Goal: Task Accomplishment & Management: Complete application form

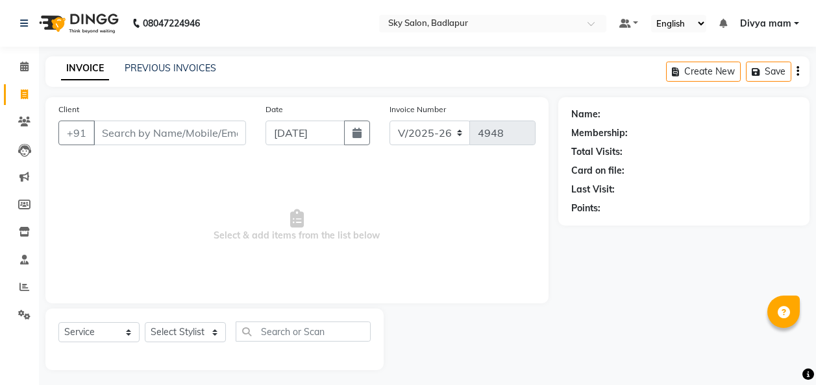
select select "6927"
select select "service"
click at [217, 334] on select "Select Stylist [PERSON_NAME] [PERSON_NAME] [PERSON_NAME] [PERSON_NAME] [PERSON_…" at bounding box center [185, 333] width 81 height 20
select select "81050"
click at [145, 323] on select "Select Stylist [PERSON_NAME] [PERSON_NAME] [PERSON_NAME] [PERSON_NAME] [PERSON_…" at bounding box center [185, 333] width 81 height 20
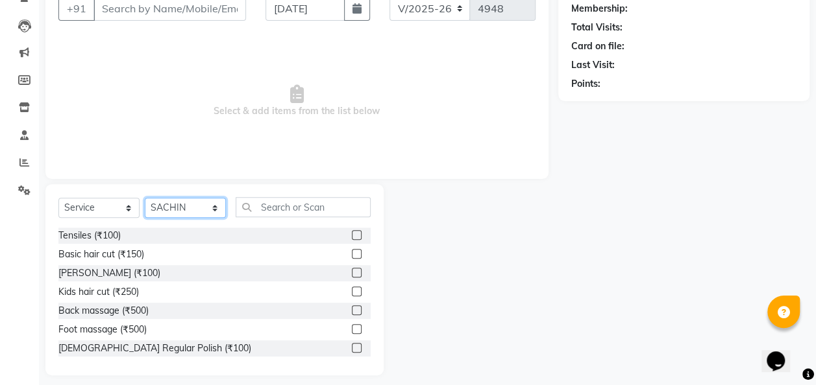
scroll to position [134, 0]
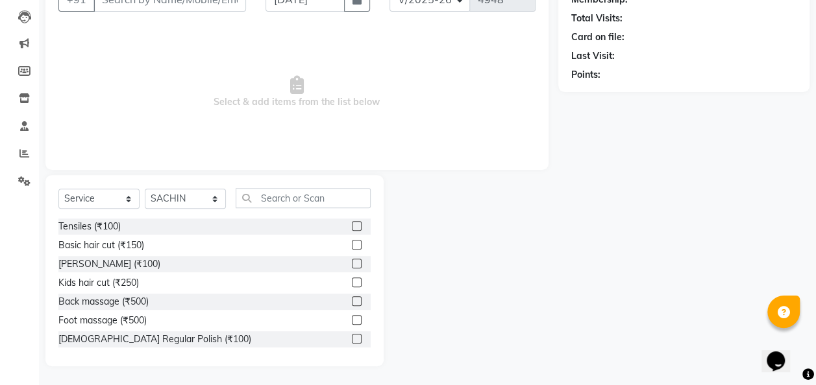
click at [352, 245] on label at bounding box center [357, 245] width 10 height 10
click at [352, 245] on input "checkbox" at bounding box center [356, 245] width 8 height 8
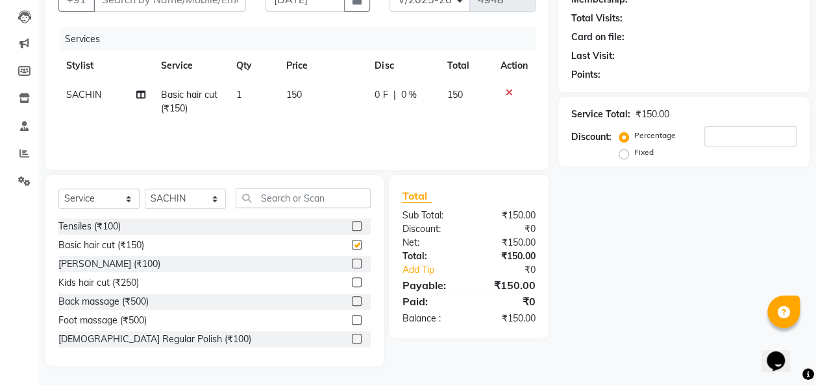
checkbox input "false"
click at [352, 264] on label at bounding box center [357, 264] width 10 height 10
click at [352, 264] on input "checkbox" at bounding box center [356, 264] width 8 height 8
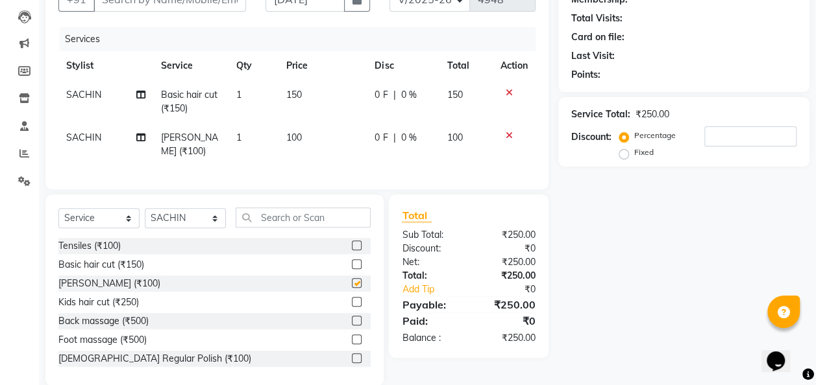
checkbox input "false"
click at [287, 217] on input "text" at bounding box center [303, 218] width 135 height 20
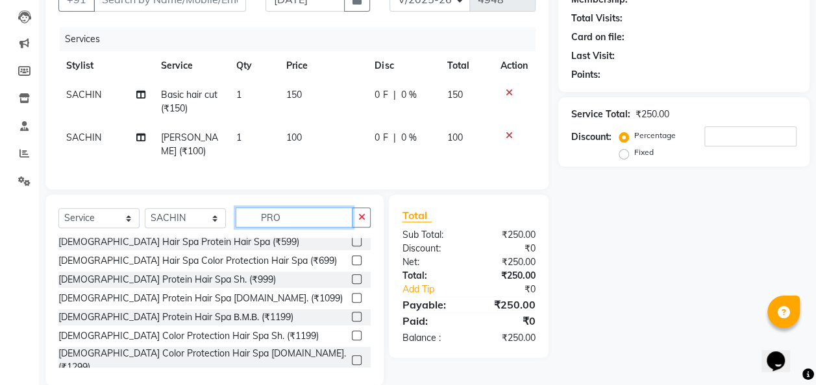
scroll to position [0, 0]
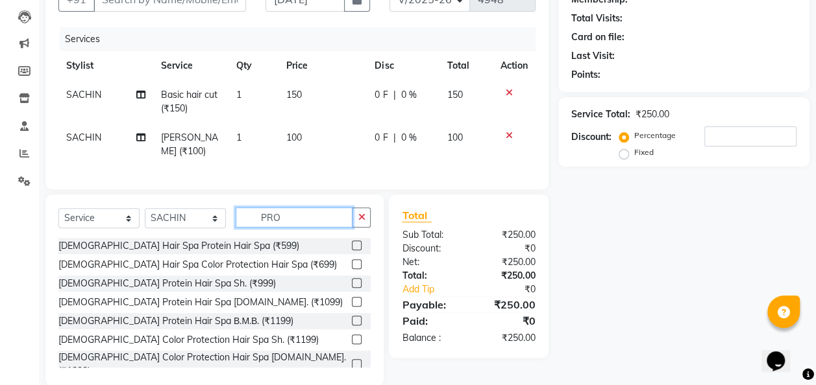
type input "PRO"
click at [352, 241] on label at bounding box center [357, 246] width 10 height 10
click at [352, 242] on input "checkbox" at bounding box center [356, 246] width 8 height 8
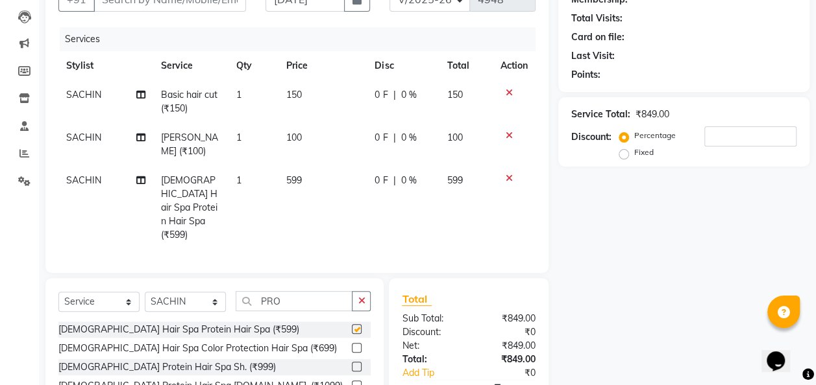
checkbox input "false"
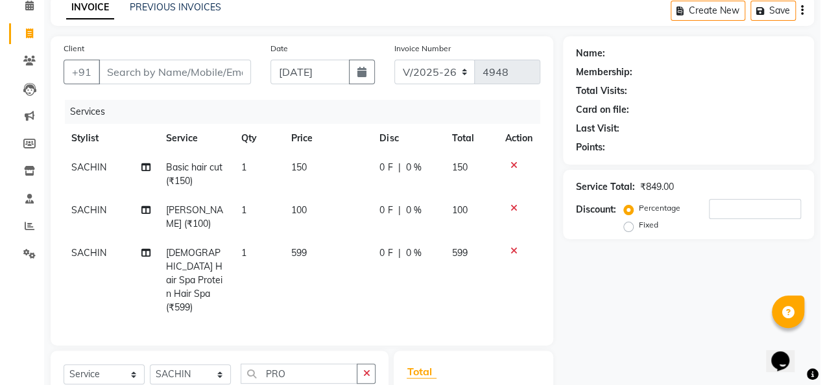
scroll to position [60, 0]
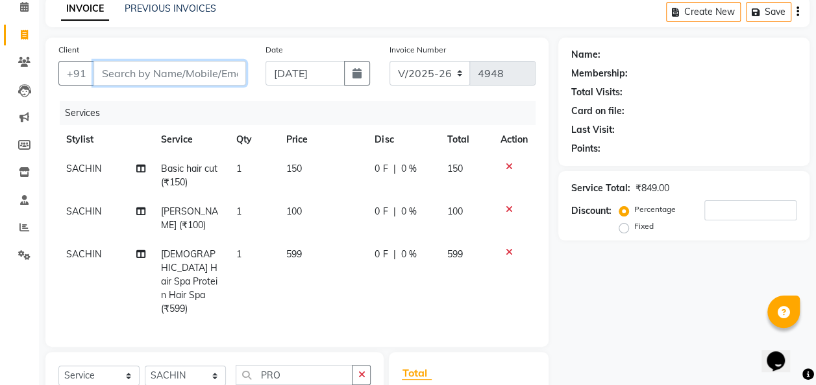
click at [126, 71] on input "Client" at bounding box center [169, 73] width 152 height 25
type input "9"
type input "0"
type input "9665310949"
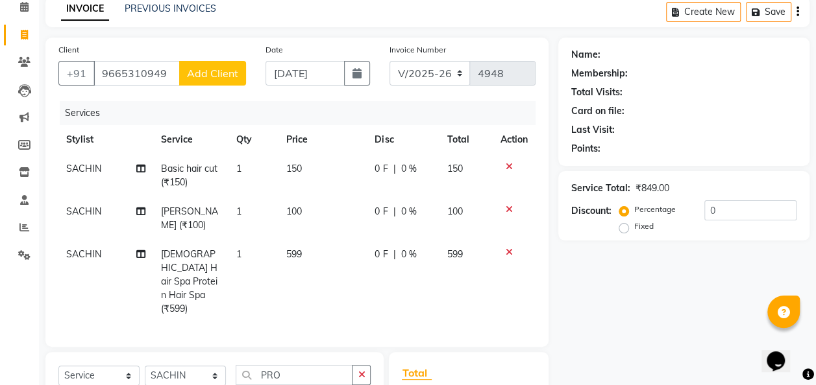
click at [212, 71] on span "Add Client" at bounding box center [212, 73] width 51 height 13
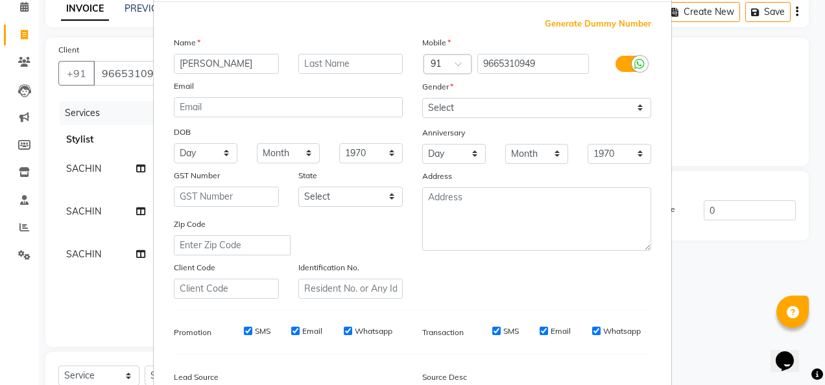
scroll to position [63, 0]
type input "[PERSON_NAME]"
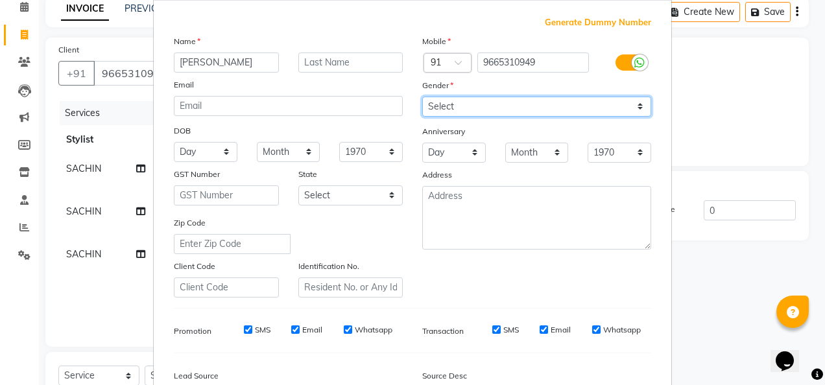
click at [485, 108] on select "Select [DEMOGRAPHIC_DATA] [DEMOGRAPHIC_DATA] Other Prefer Not To Say" at bounding box center [536, 107] width 229 height 20
select select "[DEMOGRAPHIC_DATA]"
click at [422, 97] on select "Select [DEMOGRAPHIC_DATA] [DEMOGRAPHIC_DATA] Other Prefer Not To Say" at bounding box center [536, 107] width 229 height 20
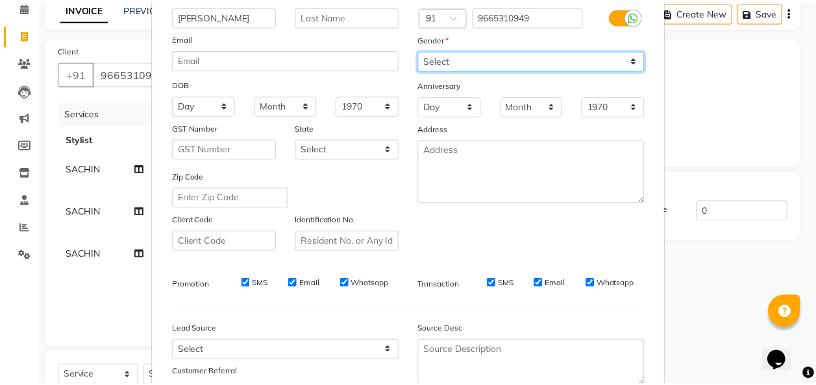
scroll to position [212, 0]
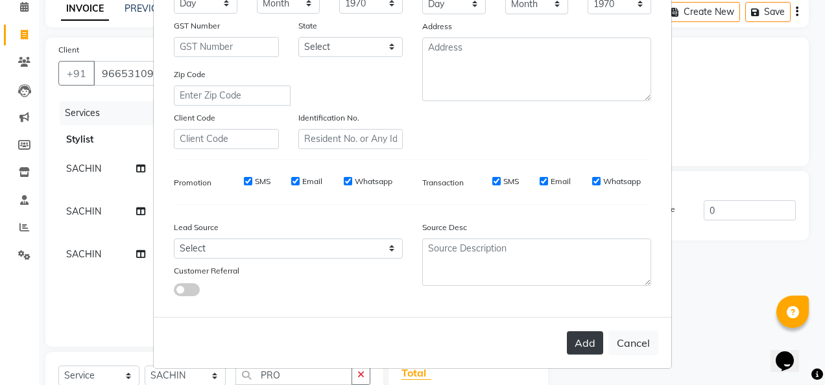
click at [581, 341] on button "Add" at bounding box center [585, 343] width 36 height 23
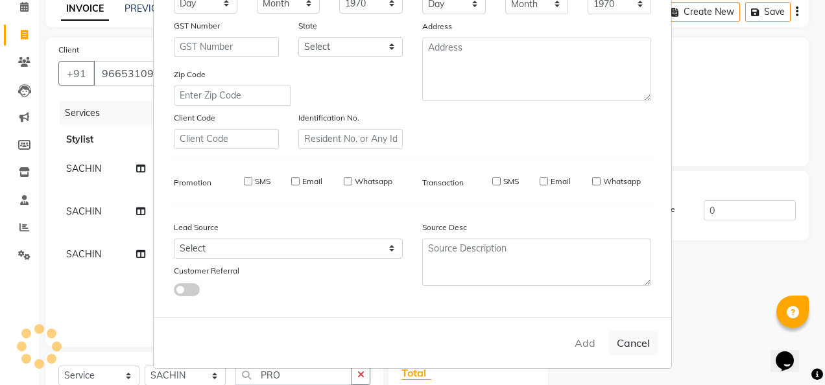
select select
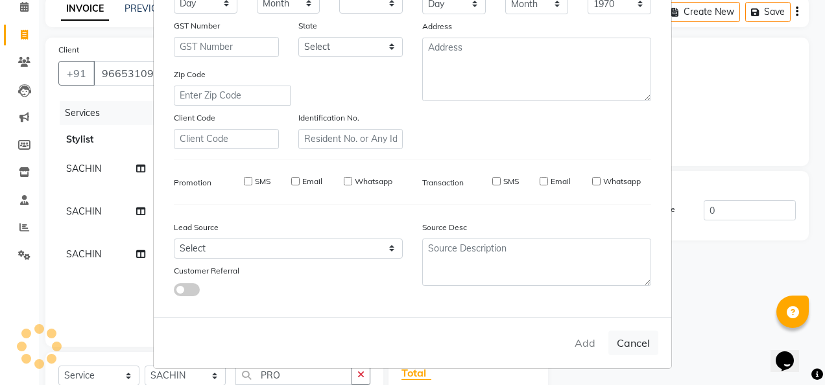
select select
checkbox input "false"
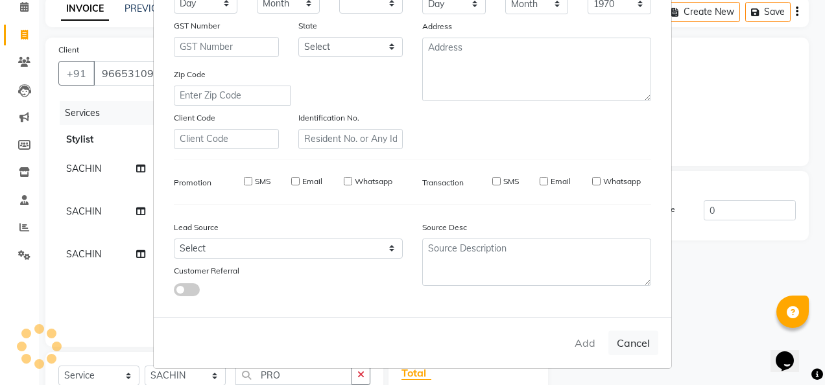
checkbox input "false"
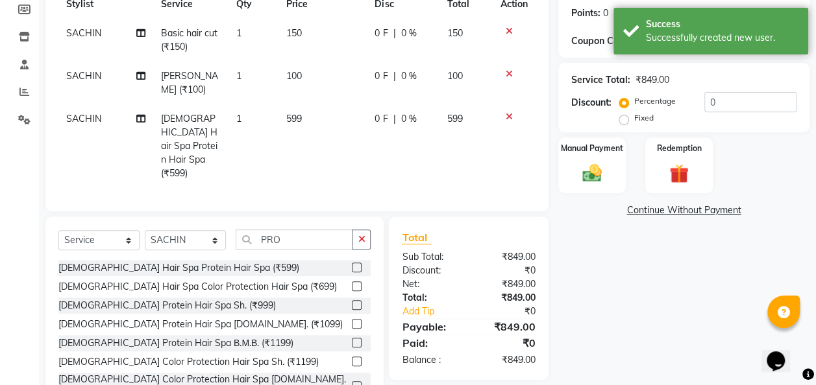
scroll to position [206, 0]
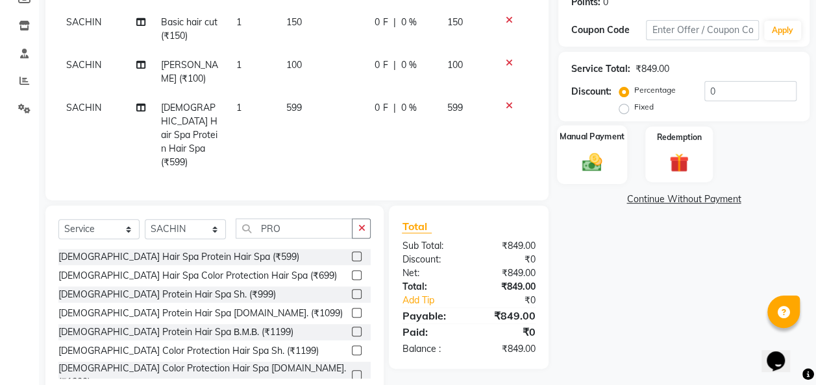
click at [587, 163] on img at bounding box center [592, 162] width 32 height 23
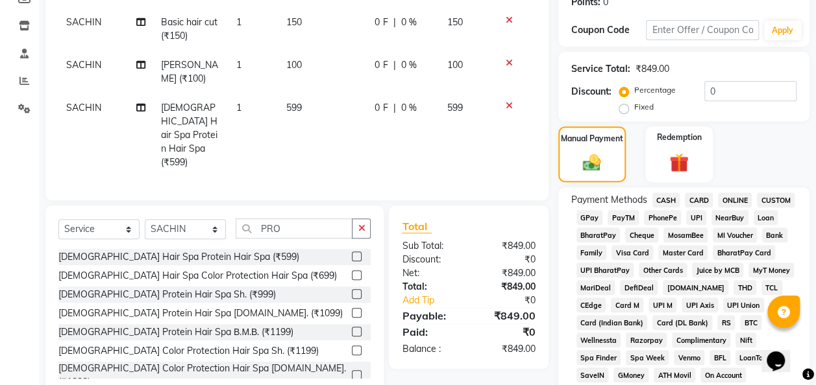
click at [591, 212] on span "GPay" at bounding box center [589, 217] width 27 height 15
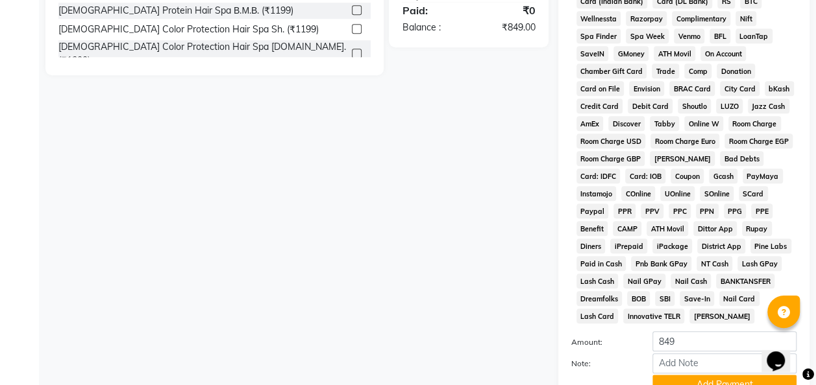
scroll to position [642, 0]
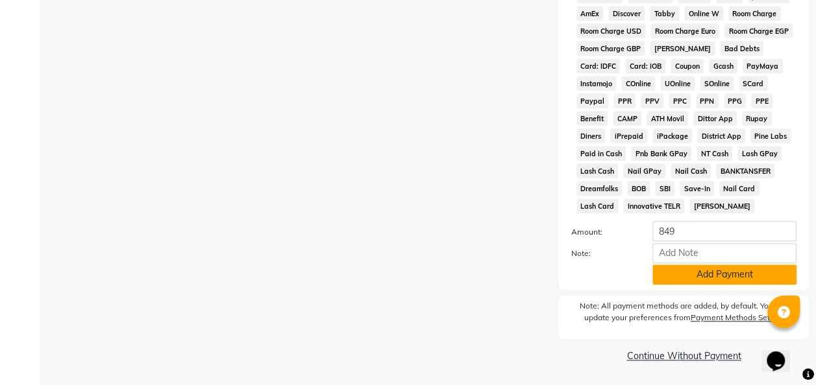
click at [713, 276] on button "Add Payment" at bounding box center [724, 275] width 144 height 20
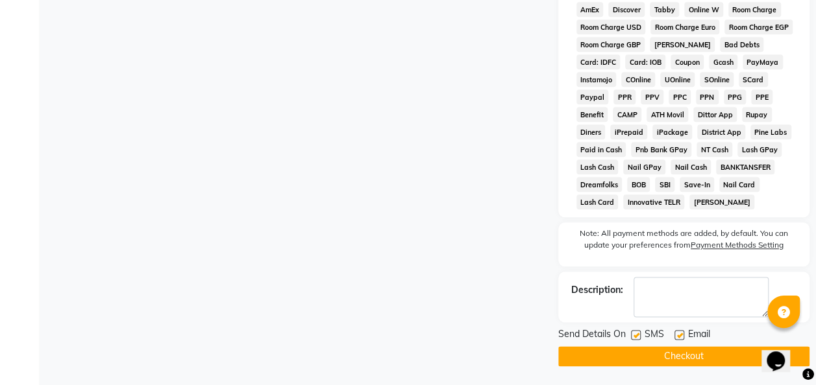
click at [636, 339] on label at bounding box center [636, 335] width 10 height 10
click at [636, 339] on input "checkbox" at bounding box center [635, 336] width 8 height 8
checkbox input "false"
click at [685, 364] on button "Checkout" at bounding box center [683, 357] width 251 height 20
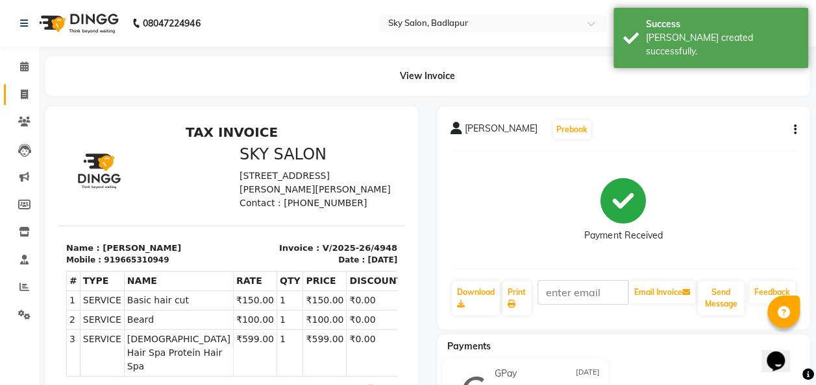
click at [15, 91] on span at bounding box center [24, 95] width 23 height 15
select select "service"
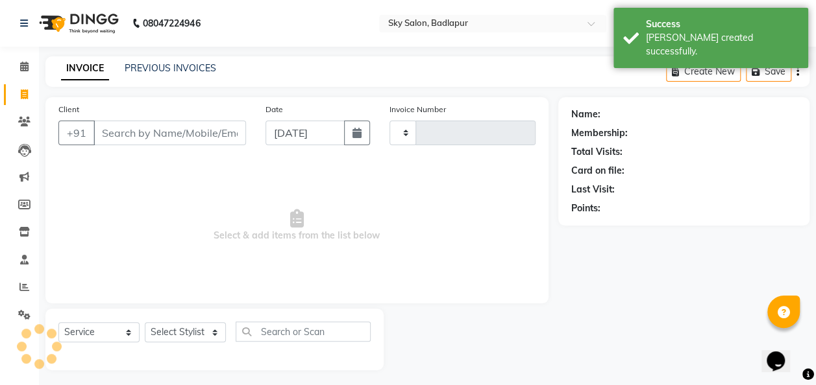
type input "4949"
select select "6927"
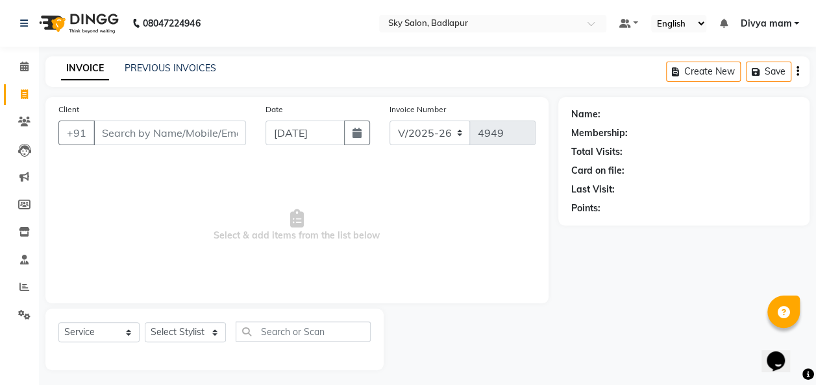
click at [113, 136] on input "Client" at bounding box center [169, 133] width 152 height 25
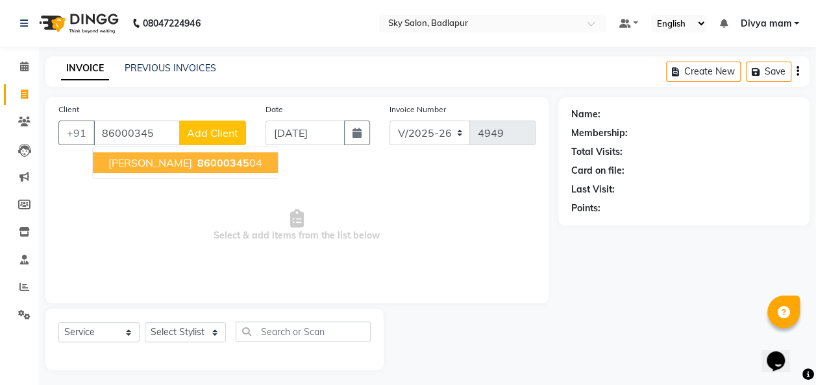
click at [197, 166] on span "86000345" at bounding box center [223, 162] width 52 height 13
type input "8600034504"
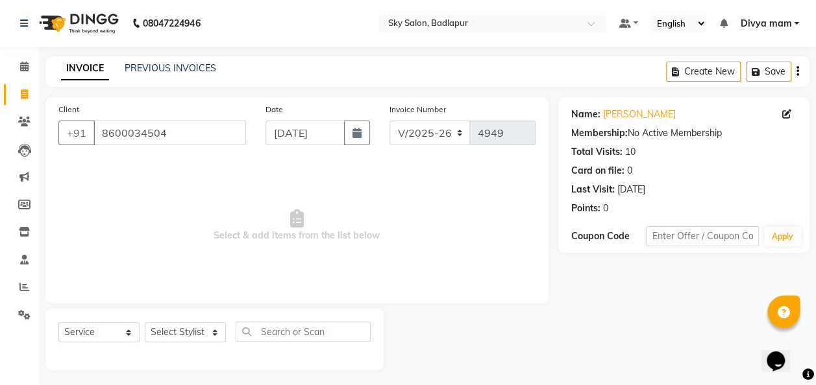
scroll to position [4, 0]
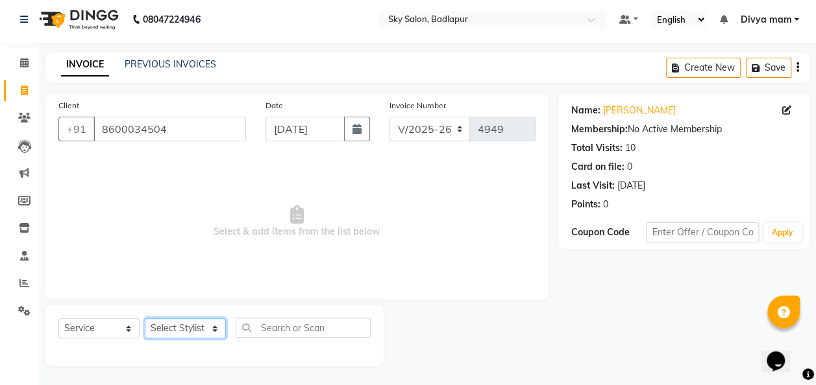
click at [212, 323] on select "Select Stylist [PERSON_NAME] [PERSON_NAME] [PERSON_NAME] [PERSON_NAME] [PERSON_…" at bounding box center [185, 329] width 81 height 20
click at [212, 335] on select "Select Stylist [PERSON_NAME] [PERSON_NAME] [PERSON_NAME] [PERSON_NAME] [PERSON_…" at bounding box center [185, 329] width 81 height 20
select select "75183"
click at [145, 319] on select "Select Stylist [PERSON_NAME] [PERSON_NAME] [PERSON_NAME] [PERSON_NAME] [PERSON_…" at bounding box center [185, 329] width 81 height 20
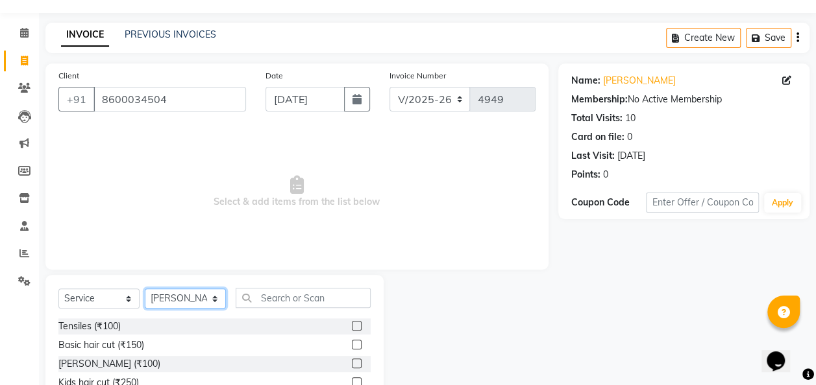
scroll to position [55, 0]
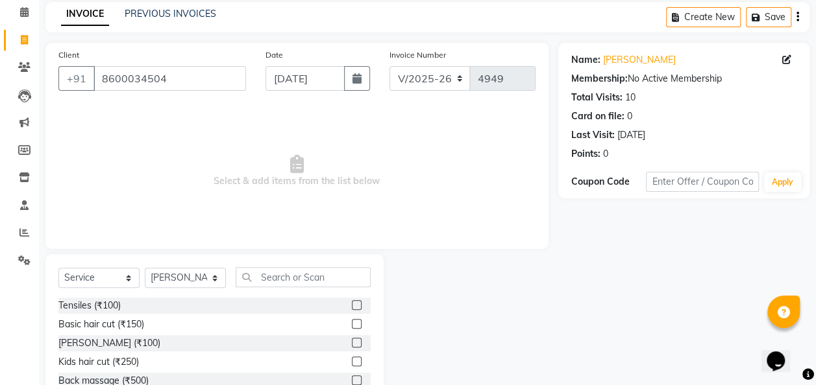
click at [352, 321] on label at bounding box center [357, 324] width 10 height 10
click at [352, 321] on input "checkbox" at bounding box center [356, 325] width 8 height 8
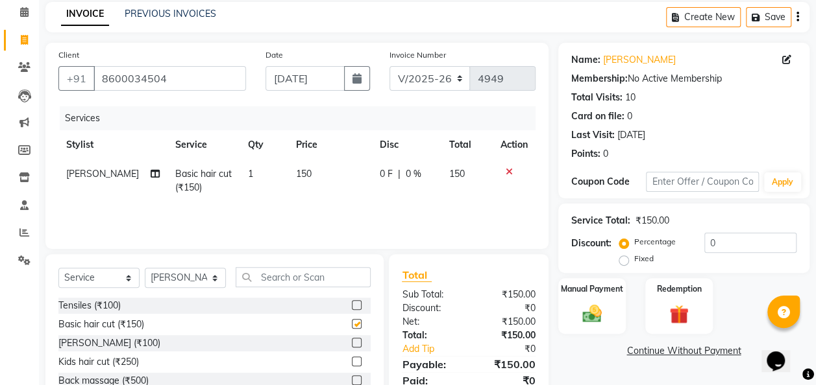
checkbox input "false"
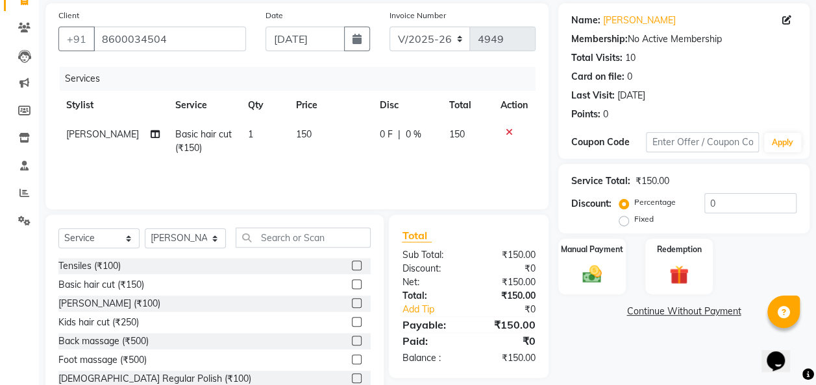
scroll to position [134, 0]
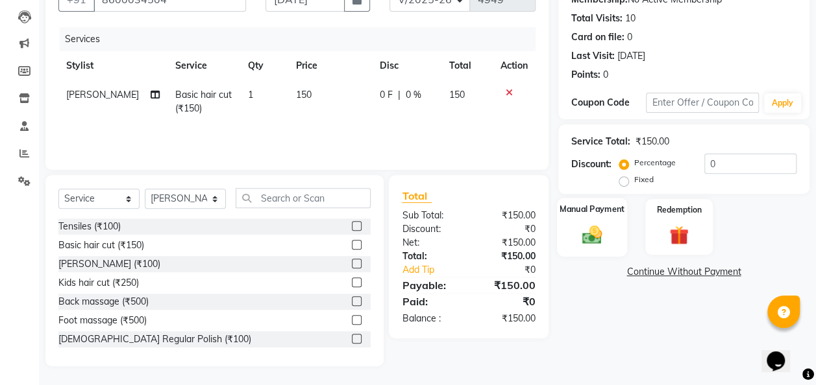
click at [585, 222] on div "Manual Payment" at bounding box center [592, 227] width 71 height 58
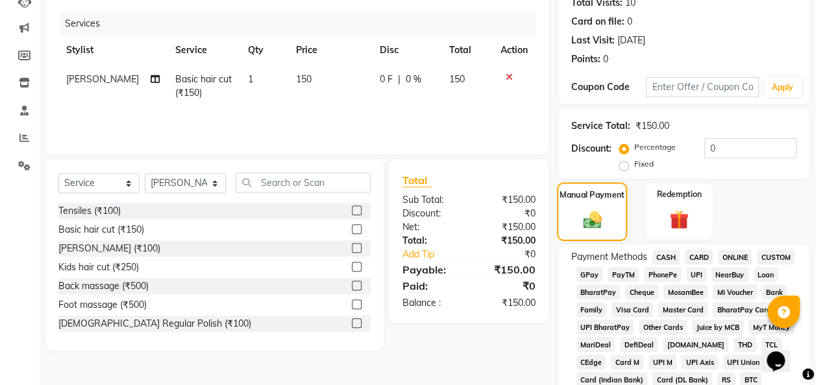
scroll to position [156, 0]
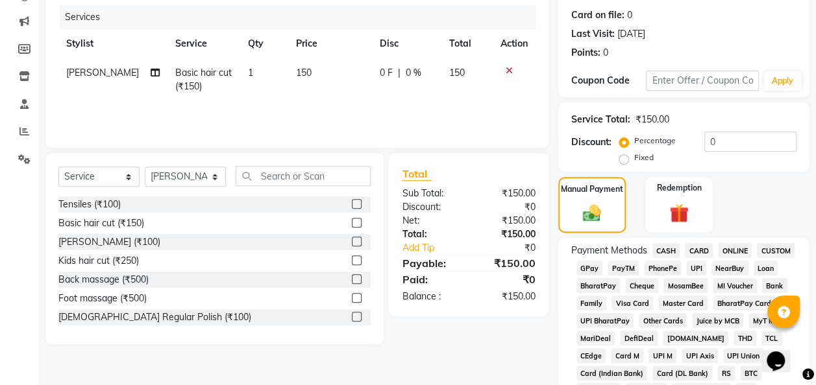
click at [587, 266] on span "GPay" at bounding box center [589, 268] width 27 height 15
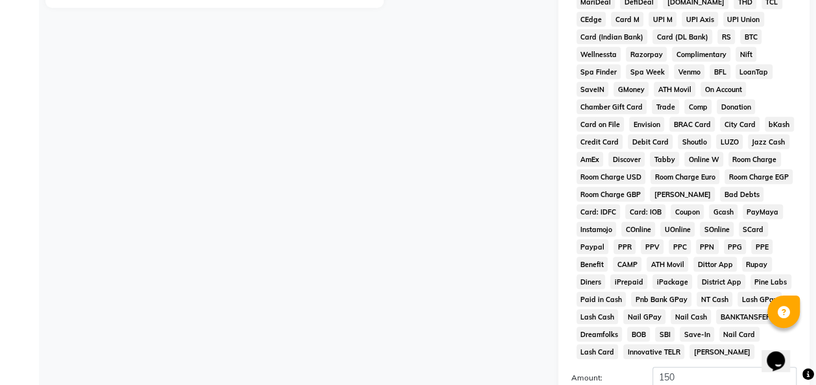
scroll to position [642, 0]
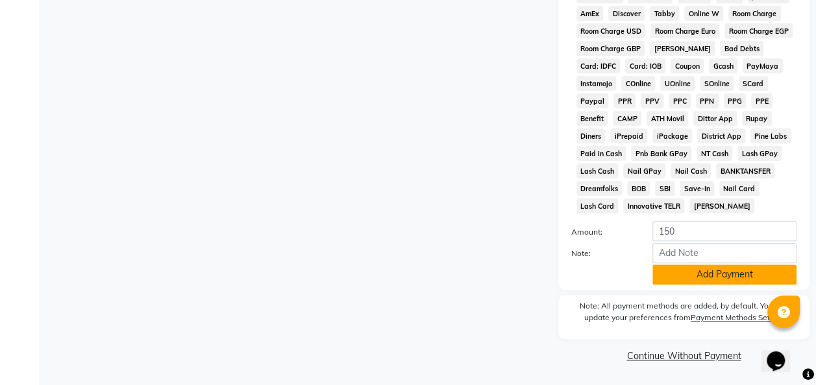
click at [700, 282] on button "Add Payment" at bounding box center [724, 275] width 144 height 20
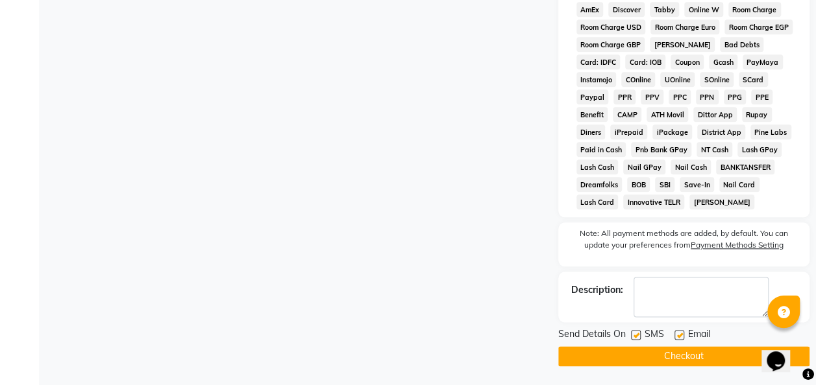
click at [637, 339] on label at bounding box center [636, 335] width 10 height 10
click at [637, 339] on input "checkbox" at bounding box center [635, 336] width 8 height 8
checkbox input "false"
click at [709, 354] on button "Checkout" at bounding box center [683, 357] width 251 height 20
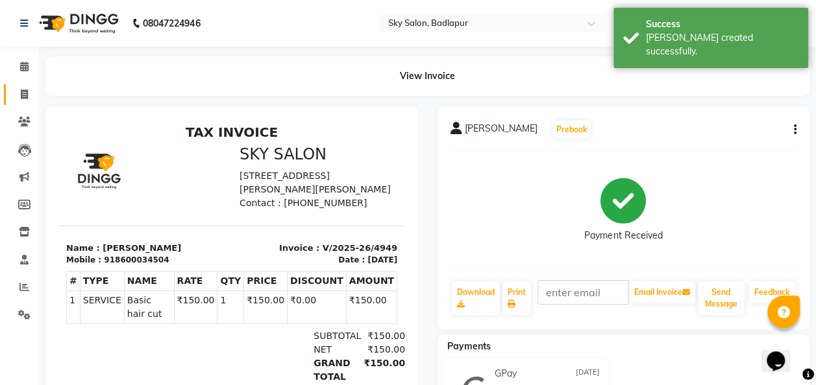
click at [25, 90] on icon at bounding box center [24, 95] width 7 height 10
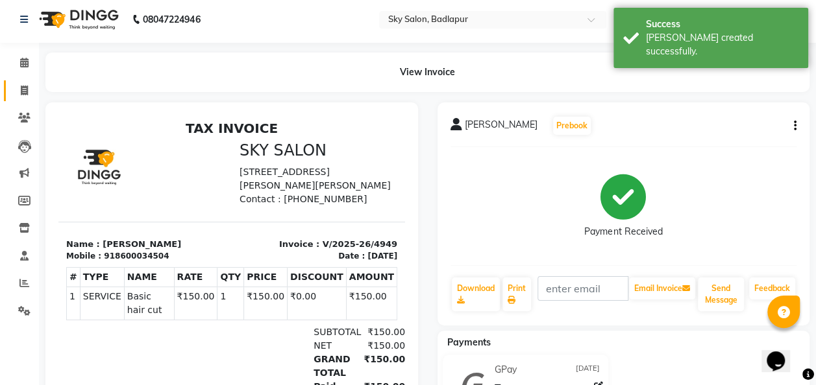
select select "service"
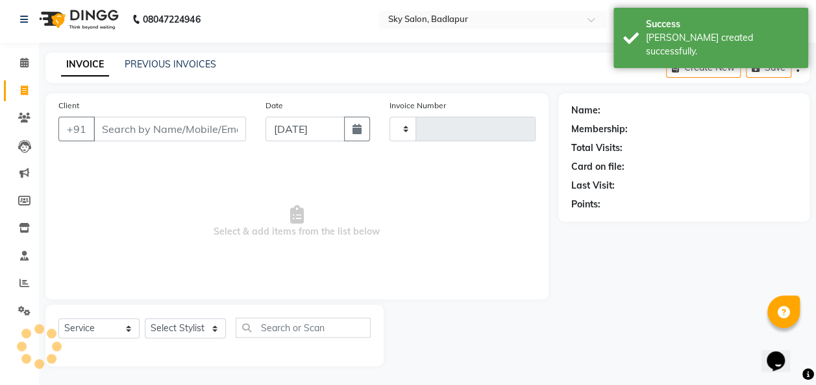
type input "4950"
select select "6927"
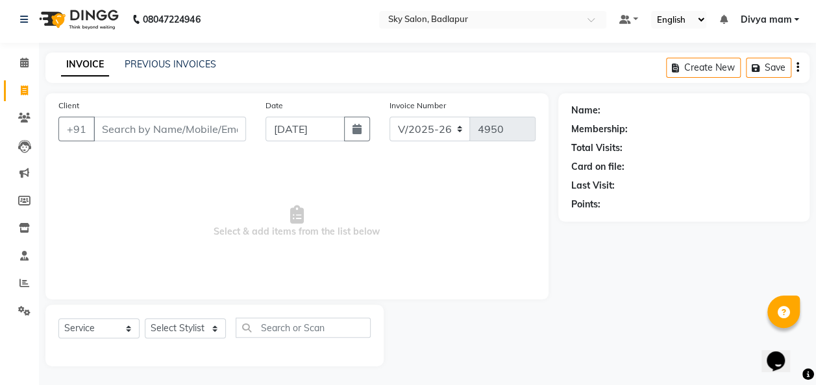
click at [111, 117] on input "Client" at bounding box center [169, 129] width 152 height 25
click at [114, 132] on input "Client" at bounding box center [169, 129] width 152 height 25
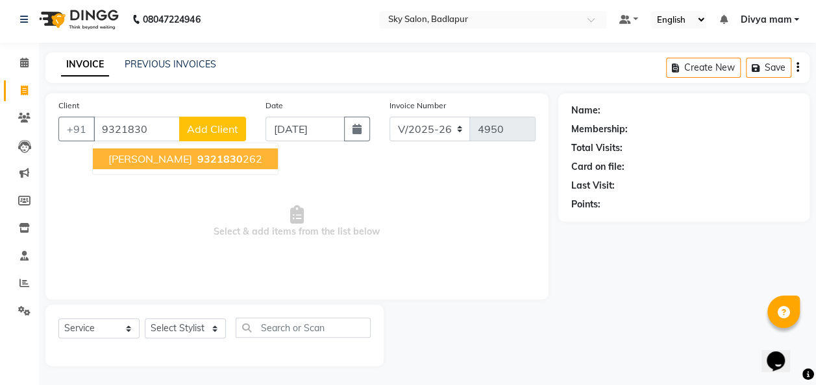
click at [179, 160] on span "[PERSON_NAME]" at bounding box center [150, 158] width 84 height 13
type input "9321830262"
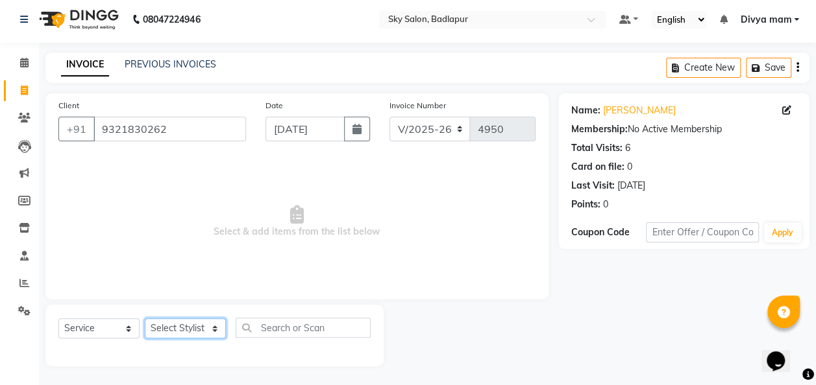
click at [210, 324] on select "Select Stylist [PERSON_NAME] [PERSON_NAME] [PERSON_NAME] [PERSON_NAME] [PERSON_…" at bounding box center [185, 329] width 81 height 20
select select "66825"
click at [145, 319] on select "Select Stylist [PERSON_NAME] [PERSON_NAME] [PERSON_NAME] [PERSON_NAME] [PERSON_…" at bounding box center [185, 329] width 81 height 20
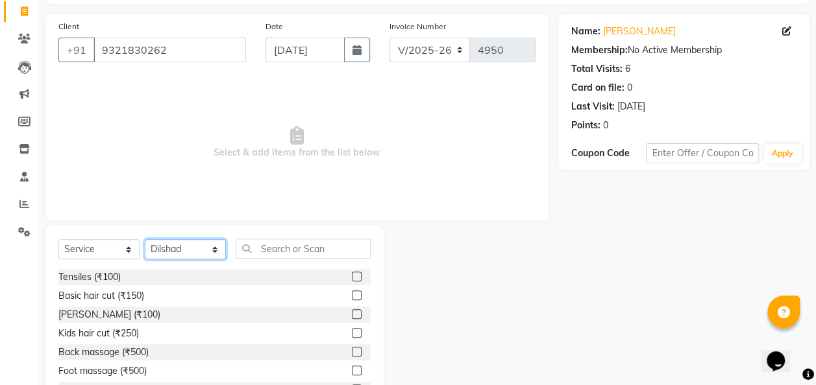
scroll to position [134, 0]
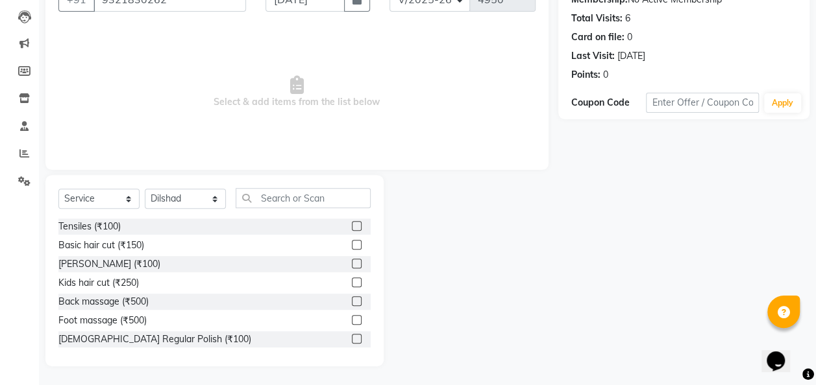
click at [352, 244] on label at bounding box center [357, 245] width 10 height 10
click at [352, 244] on input "checkbox" at bounding box center [356, 245] width 8 height 8
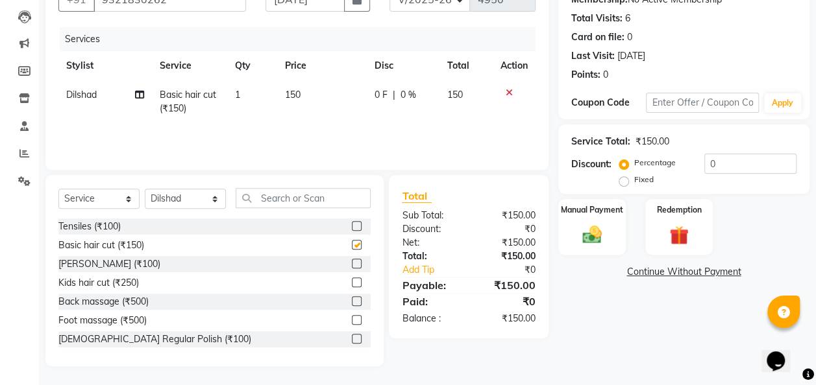
checkbox input "false"
click at [596, 234] on img at bounding box center [592, 234] width 32 height 23
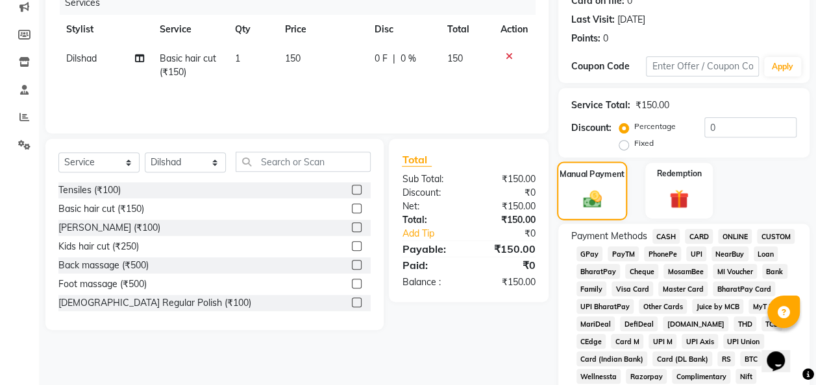
scroll to position [172, 0]
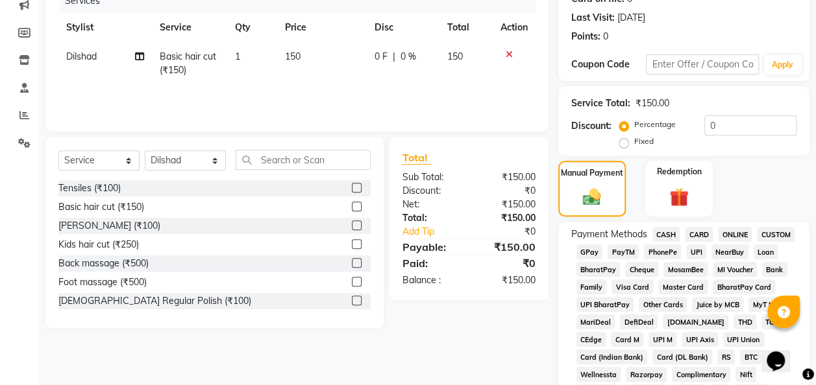
click at [591, 250] on span "GPay" at bounding box center [589, 252] width 27 height 15
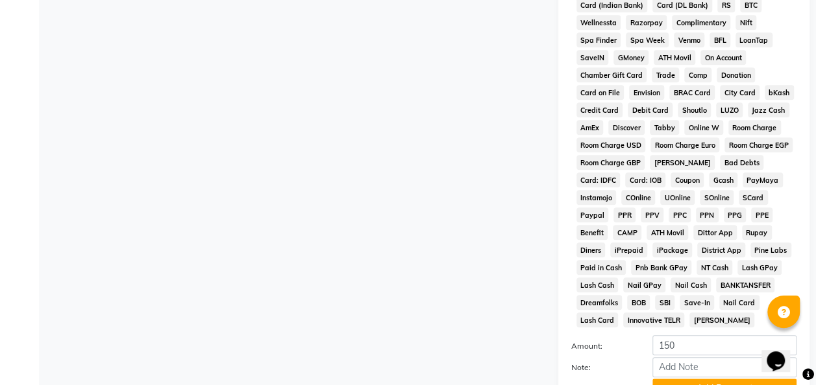
scroll to position [642, 0]
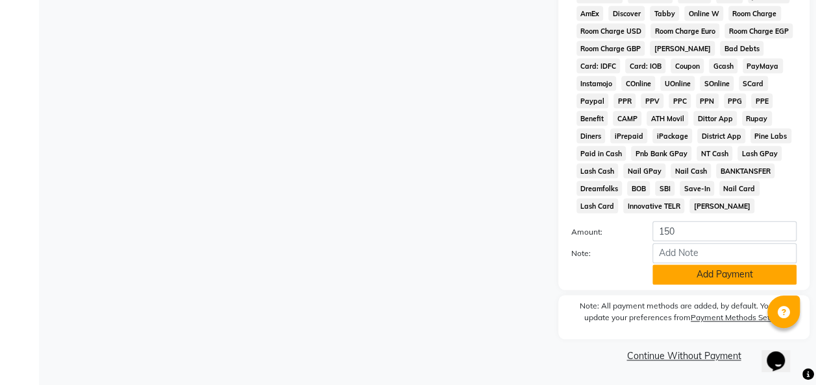
click at [706, 271] on button "Add Payment" at bounding box center [724, 275] width 144 height 20
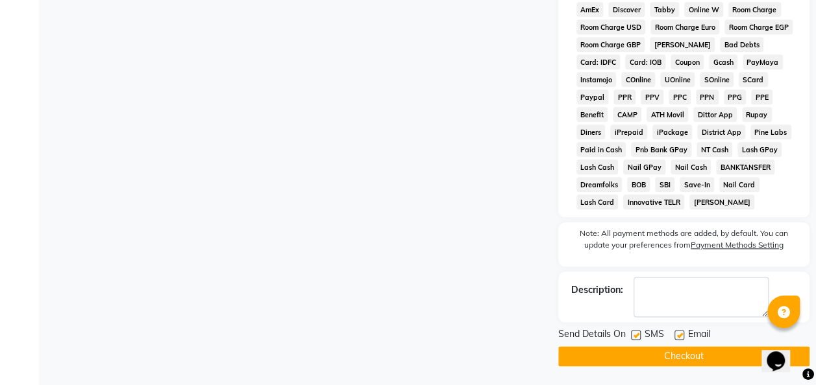
click at [638, 337] on label at bounding box center [636, 335] width 10 height 10
click at [638, 337] on input "checkbox" at bounding box center [635, 336] width 8 height 8
checkbox input "false"
click at [659, 356] on button "Checkout" at bounding box center [683, 357] width 251 height 20
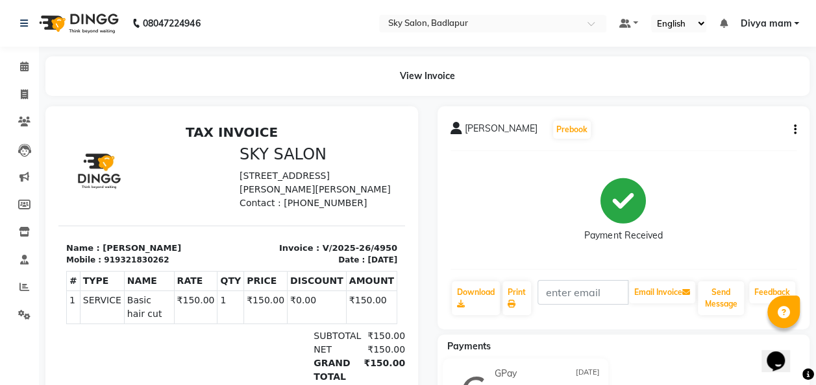
scroll to position [10, 0]
click at [23, 86] on link "Invoice" at bounding box center [19, 94] width 31 height 21
select select "service"
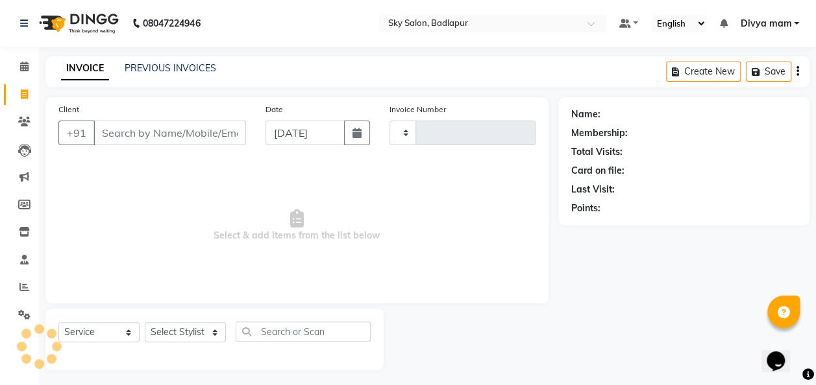
scroll to position [4, 0]
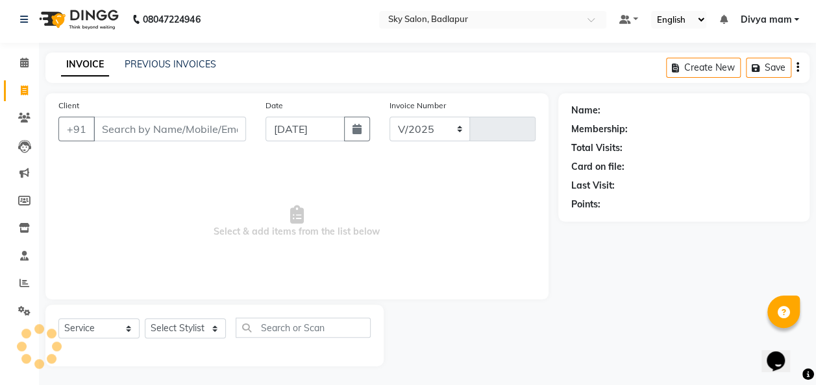
select select "6927"
type input "4951"
click at [122, 132] on input "Client" at bounding box center [169, 129] width 152 height 25
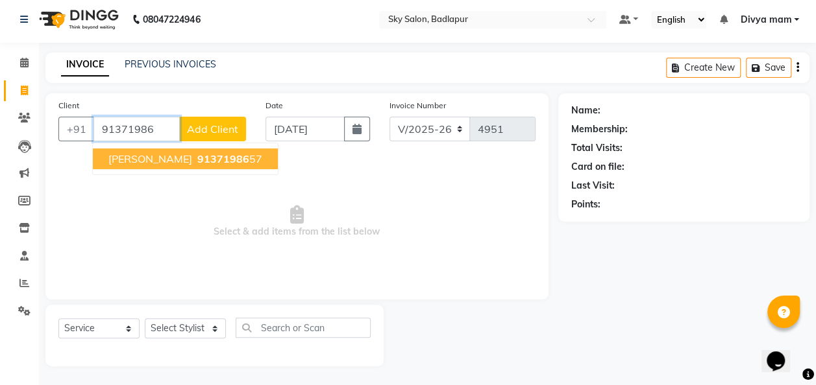
click at [208, 158] on span "91371986" at bounding box center [223, 158] width 52 height 13
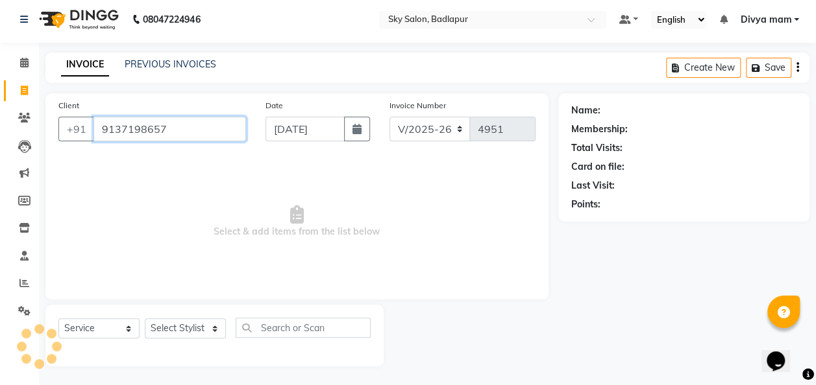
type input "9137198657"
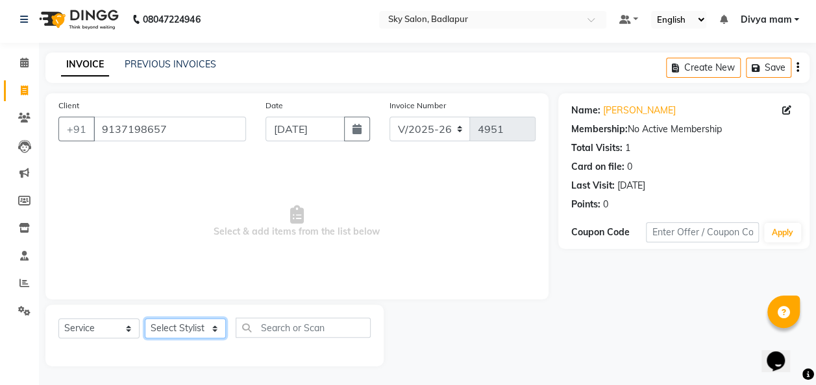
click at [212, 326] on select "Select Stylist [PERSON_NAME] [PERSON_NAME] [PERSON_NAME] [PERSON_NAME] [PERSON_…" at bounding box center [185, 329] width 81 height 20
click at [210, 323] on select "Select Stylist [PERSON_NAME] [PERSON_NAME] [PERSON_NAME] [PERSON_NAME] [PERSON_…" at bounding box center [185, 329] width 81 height 20
select select "81048"
click at [145, 319] on select "Select Stylist [PERSON_NAME] [PERSON_NAME] [PERSON_NAME] [PERSON_NAME] [PERSON_…" at bounding box center [185, 329] width 81 height 20
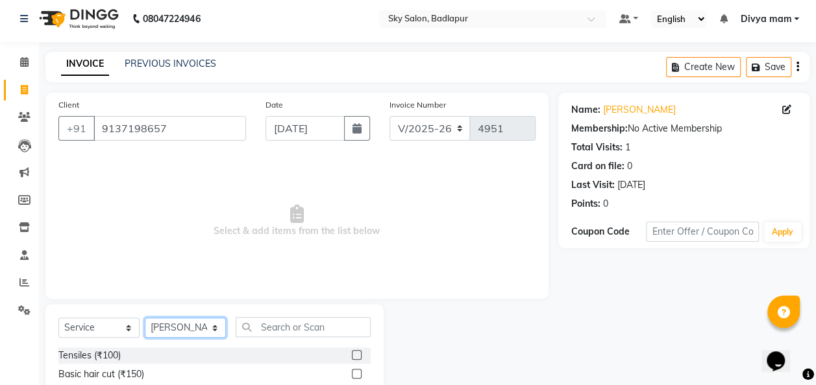
scroll to position [134, 0]
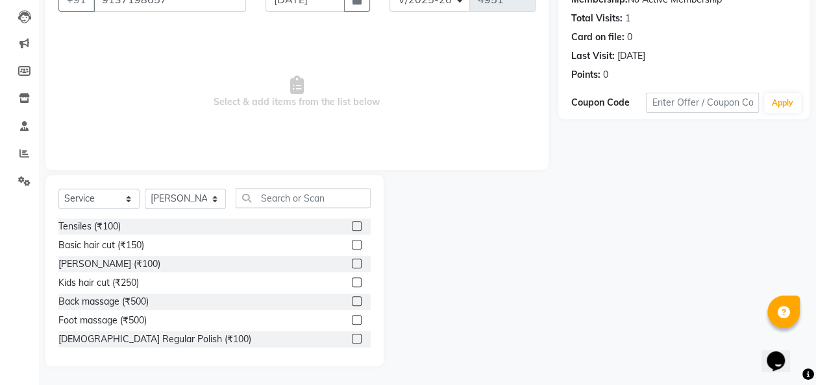
click at [352, 245] on label at bounding box center [357, 245] width 10 height 10
click at [352, 245] on input "checkbox" at bounding box center [356, 245] width 8 height 8
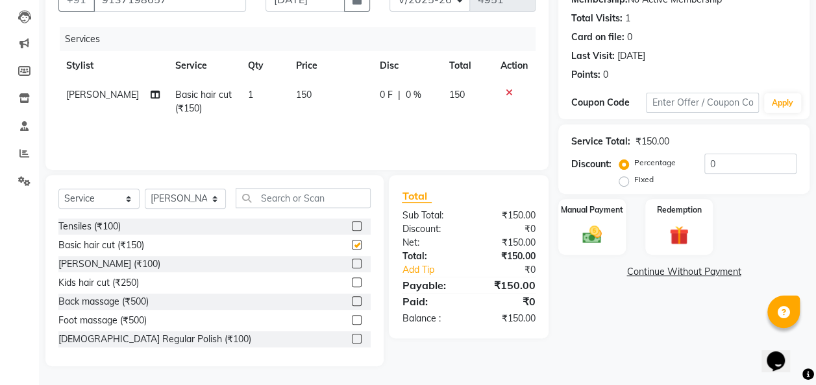
checkbox input "false"
click at [352, 262] on label at bounding box center [357, 264] width 10 height 10
click at [352, 262] on input "checkbox" at bounding box center [356, 264] width 8 height 8
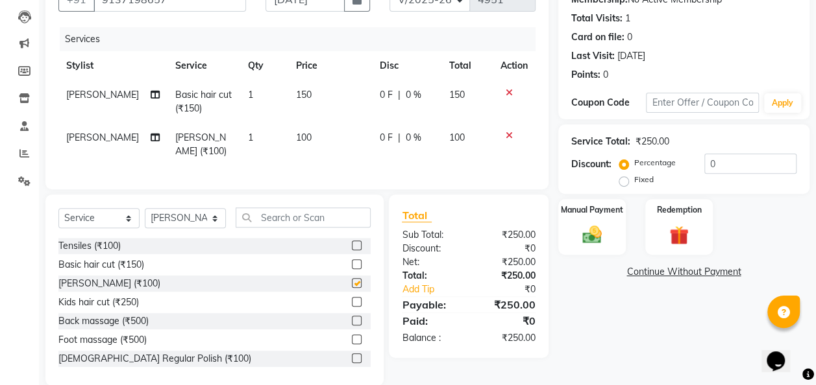
checkbox input "false"
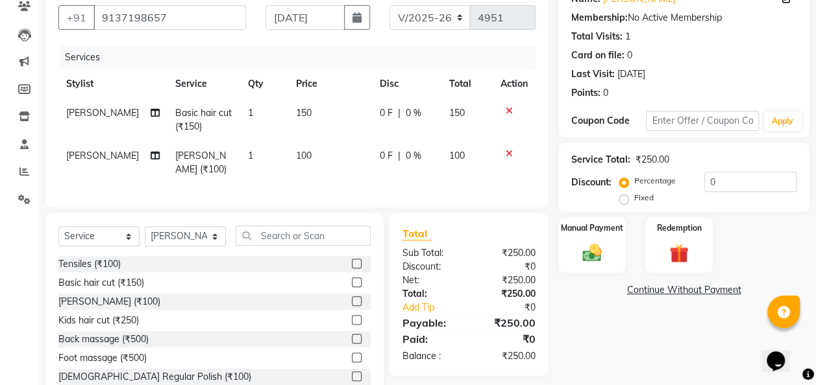
click at [593, 243] on img at bounding box center [591, 253] width 31 height 22
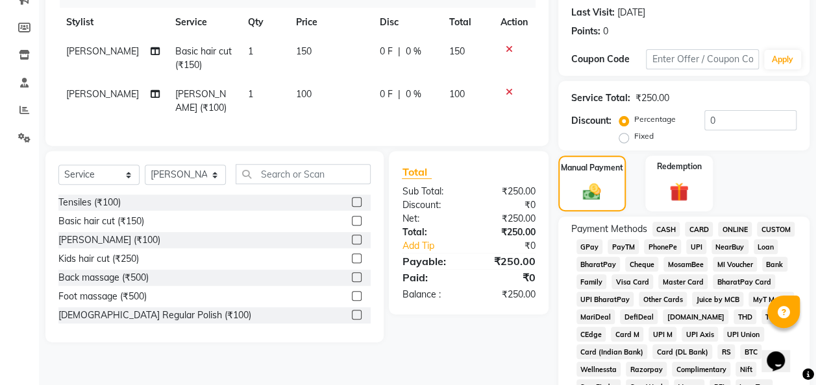
click at [587, 247] on span "GPay" at bounding box center [589, 246] width 27 height 15
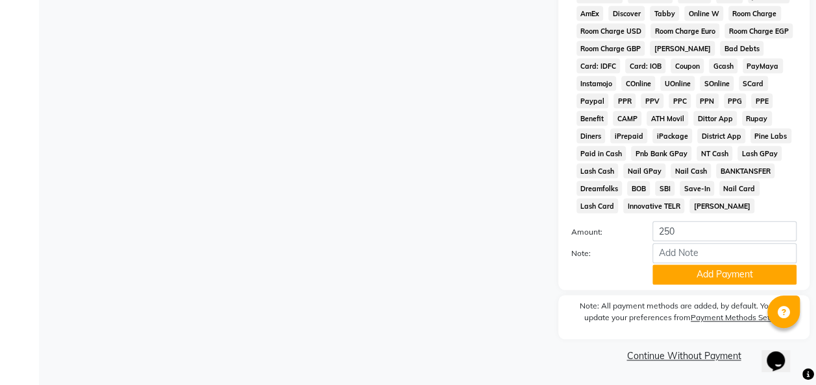
scroll to position [642, 0]
click at [696, 274] on button "Add Payment" at bounding box center [724, 275] width 144 height 20
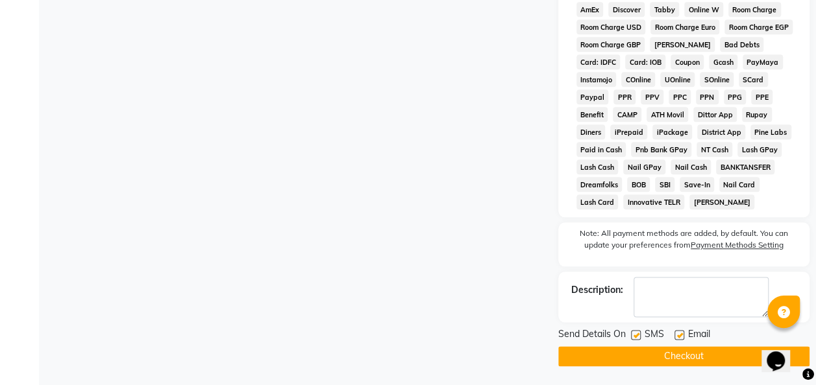
click at [636, 339] on label at bounding box center [636, 335] width 10 height 10
click at [636, 339] on input "checkbox" at bounding box center [635, 336] width 8 height 8
checkbox input "false"
click at [729, 360] on button "Checkout" at bounding box center [683, 357] width 251 height 20
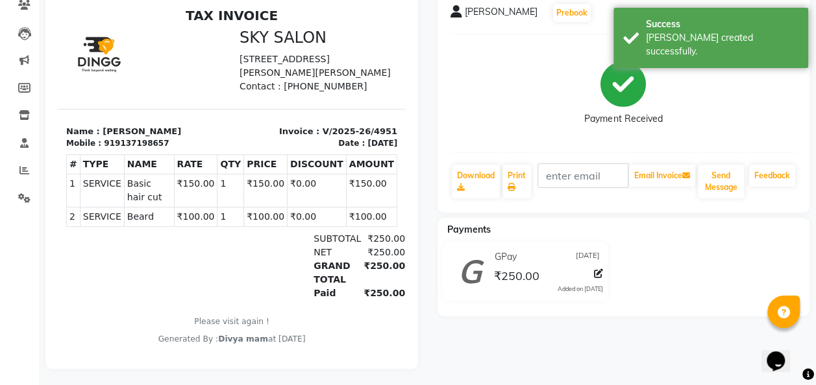
scroll to position [130, 0]
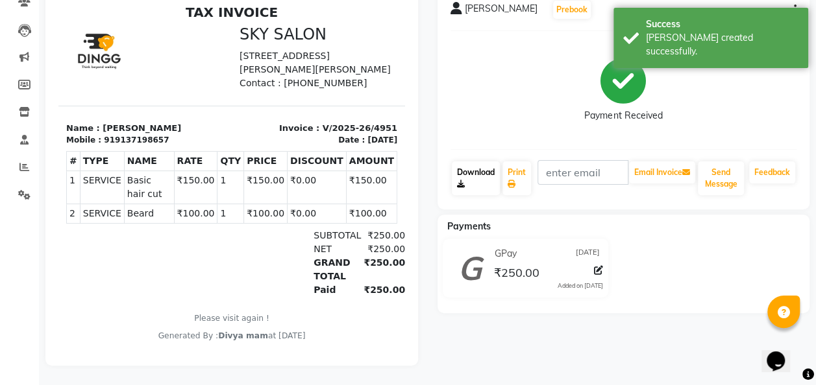
click at [459, 167] on link "Download" at bounding box center [476, 179] width 48 height 34
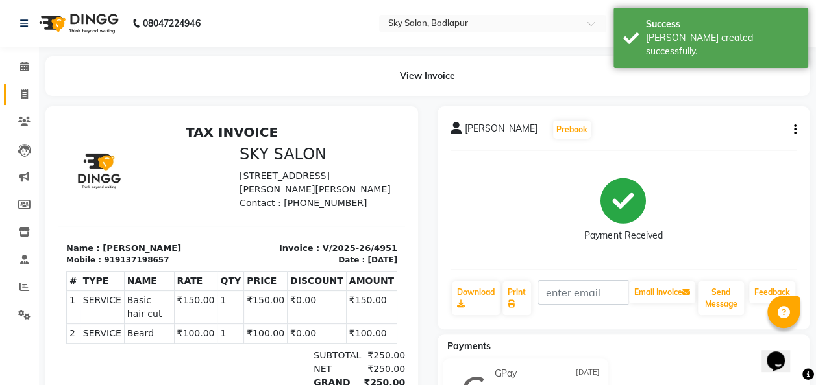
click at [27, 91] on icon at bounding box center [24, 95] width 7 height 10
select select "service"
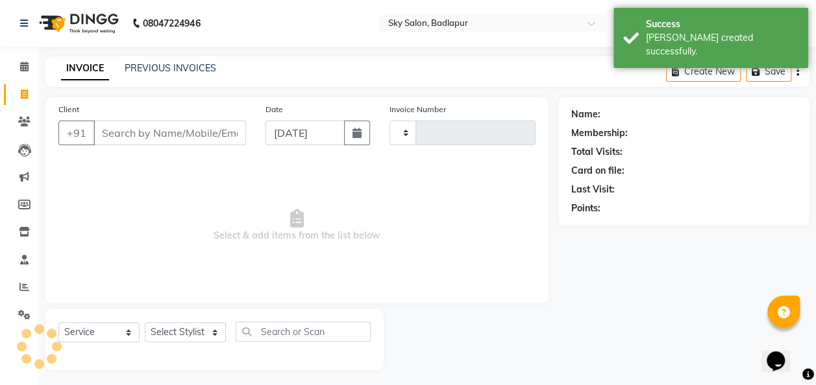
scroll to position [4, 0]
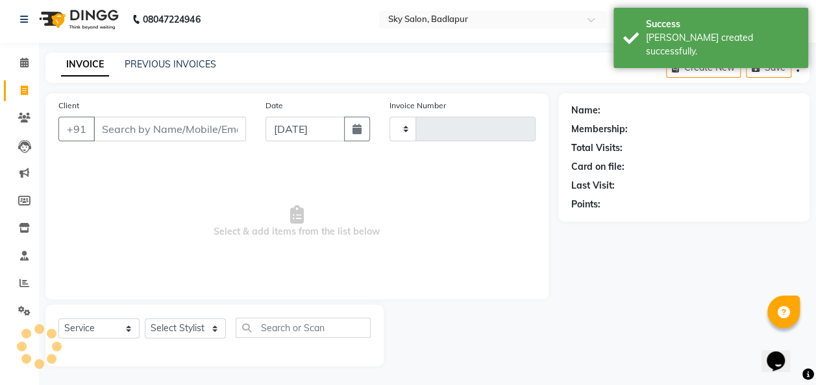
type input "4952"
select select "6927"
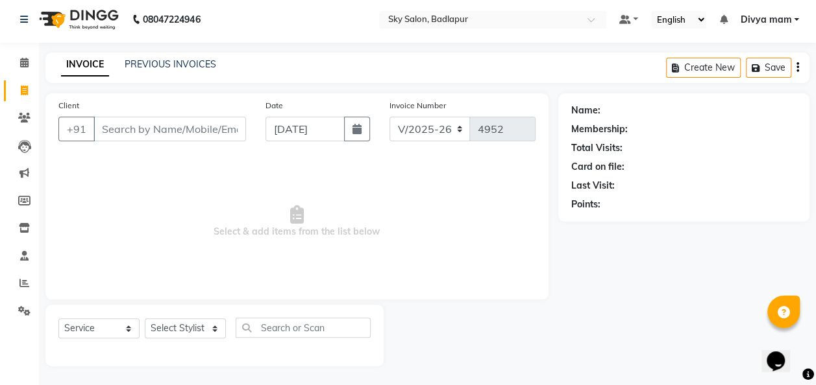
click at [619, 384] on main "INVOICE PREVIOUS INVOICES Create New Save Client +91 Date [DATE] Invoice Number…" at bounding box center [427, 220] width 777 height 334
click at [309, 326] on input "text" at bounding box center [303, 328] width 135 height 20
click at [671, 299] on div "Name: Membership: Total Visits: Card on file: Last Visit: Points:" at bounding box center [688, 229] width 261 height 273
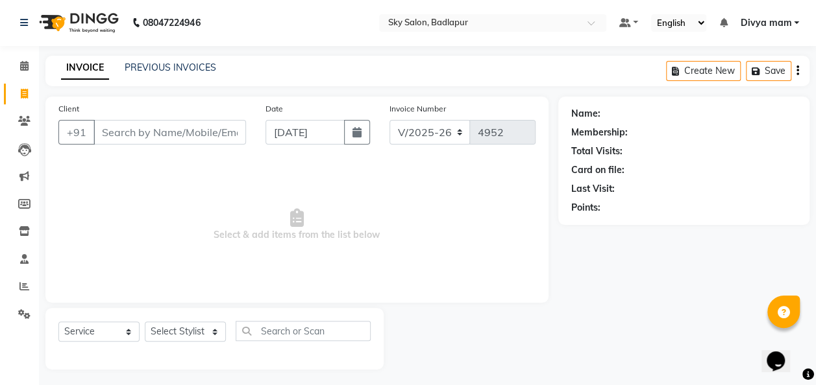
scroll to position [0, 0]
click at [641, 316] on div "Name: Membership: Total Visits: Card on file: Last Visit: Points:" at bounding box center [688, 233] width 261 height 273
click at [640, 323] on div "Name: Membership: Total Visits: Card on file: Last Visit: Points:" at bounding box center [688, 233] width 261 height 273
click at [217, 242] on span "Select & add items from the list below" at bounding box center [296, 226] width 477 height 130
click at [587, 283] on div "Name: Membership: Total Visits: Card on file: Last Visit: Points:" at bounding box center [688, 233] width 261 height 273
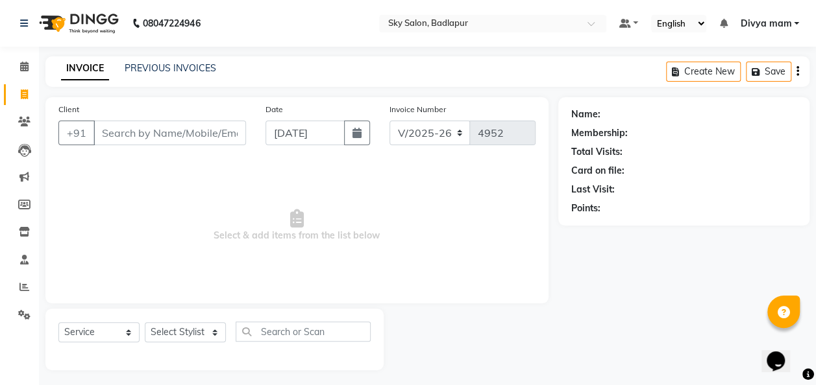
click at [601, 274] on div "Name: Membership: Total Visits: Card on file: Last Visit: Points:" at bounding box center [688, 233] width 261 height 273
click at [607, 280] on div "Name: Membership: Total Visits: Card on file: Last Visit: Points:" at bounding box center [688, 233] width 261 height 273
click at [123, 133] on input "Client" at bounding box center [169, 133] width 152 height 25
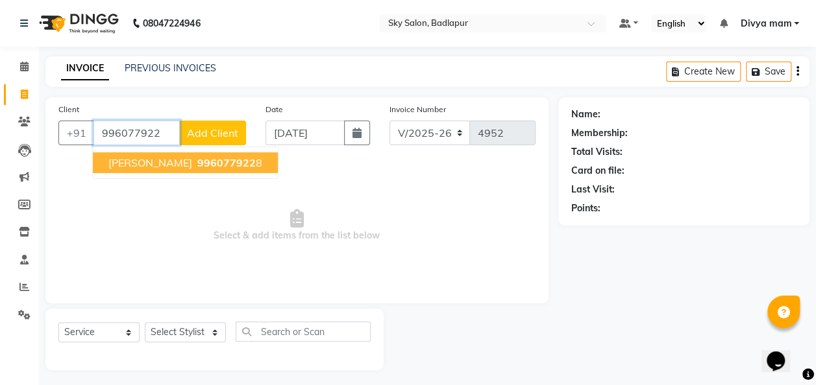
click at [197, 167] on span "996077922" at bounding box center [226, 162] width 58 height 13
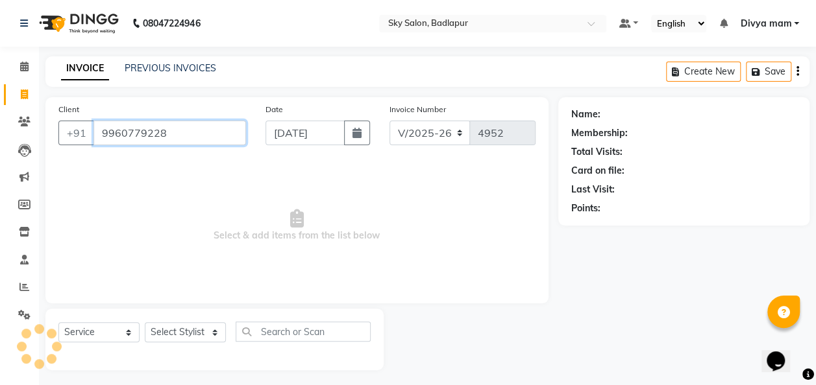
type input "9960779228"
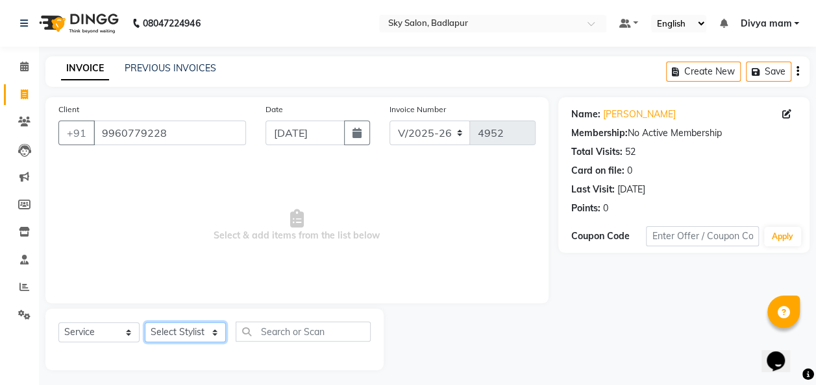
click at [212, 334] on select "Select Stylist [PERSON_NAME] [PERSON_NAME] [PERSON_NAME] [PERSON_NAME] [PERSON_…" at bounding box center [185, 333] width 81 height 20
select select "75183"
click at [145, 323] on select "Select Stylist [PERSON_NAME] [PERSON_NAME] [PERSON_NAME] [PERSON_NAME] [PERSON_…" at bounding box center [185, 333] width 81 height 20
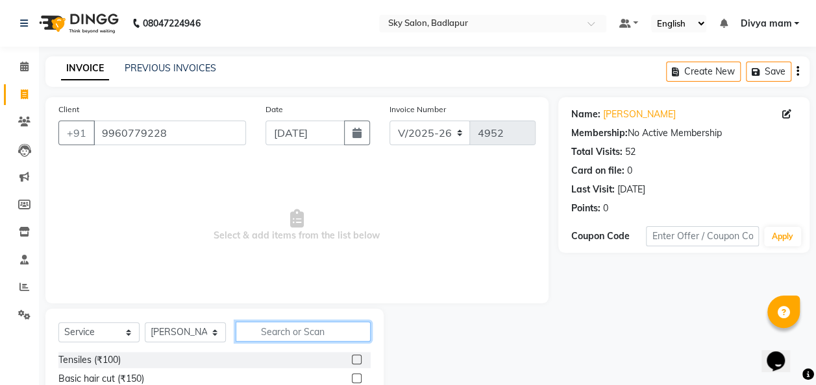
click at [266, 332] on input "text" at bounding box center [303, 332] width 135 height 20
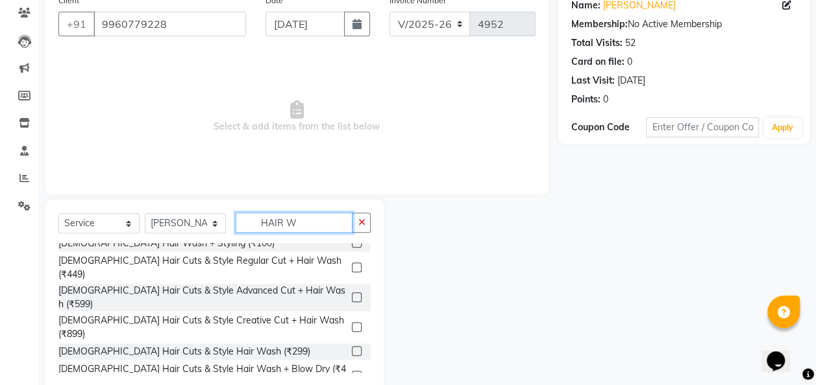
scroll to position [3, 0]
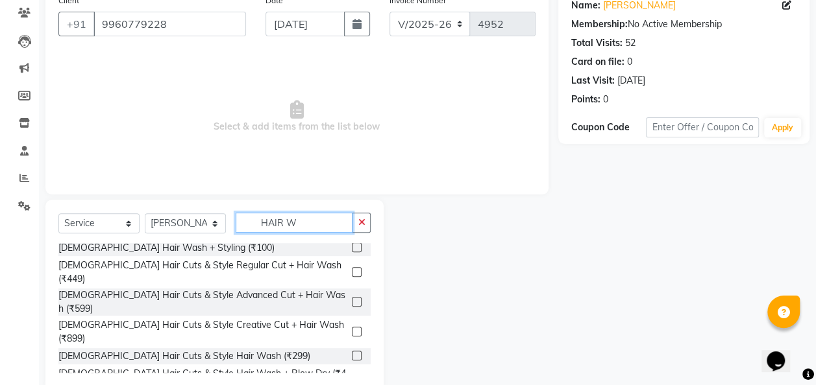
click at [318, 219] on input "HAIR W" at bounding box center [294, 223] width 117 height 20
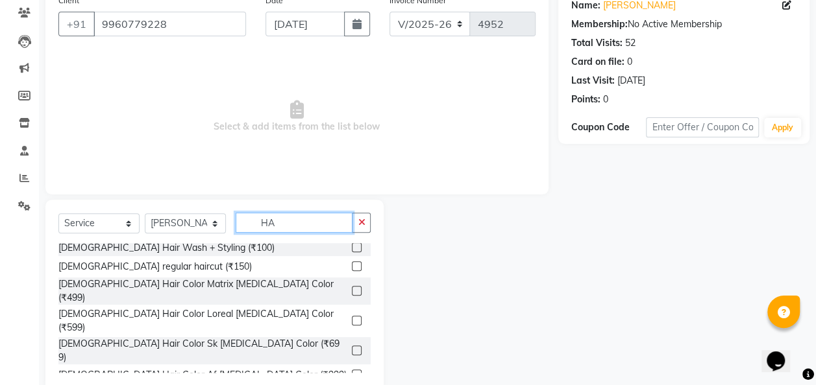
type input "H"
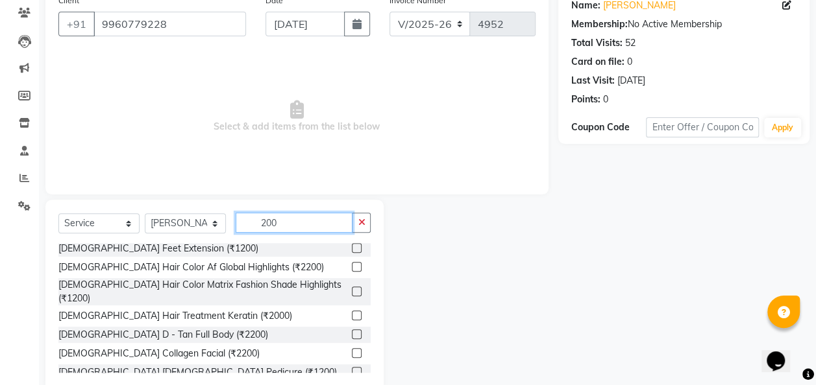
scroll to position [2, 0]
type input "200"
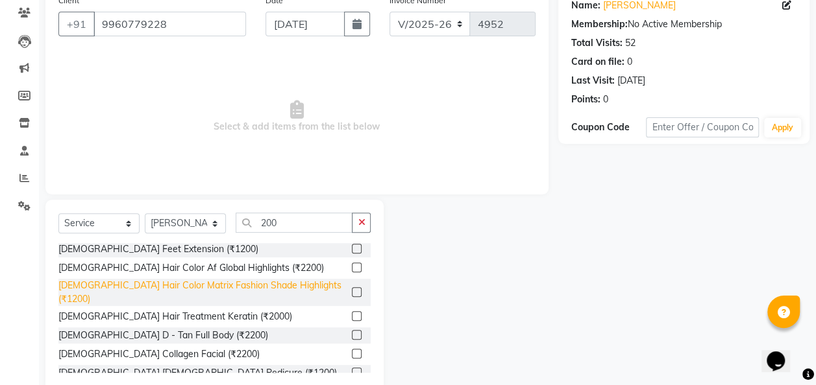
click at [173, 287] on div "[DEMOGRAPHIC_DATA] Hair Color Matrix Fashion Shade Highlights (₹1200)" at bounding box center [202, 292] width 288 height 27
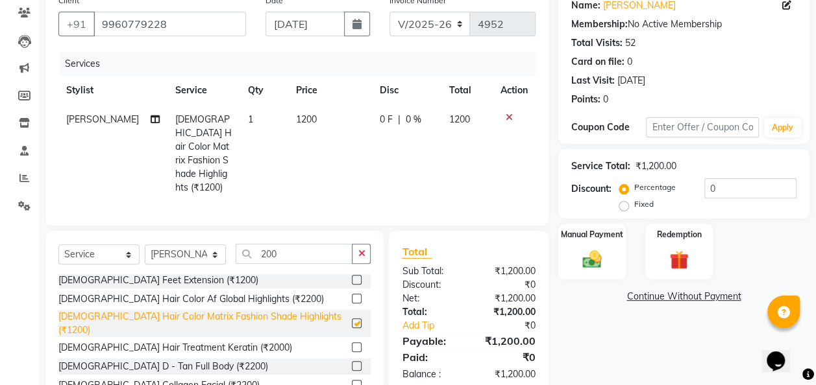
checkbox input "false"
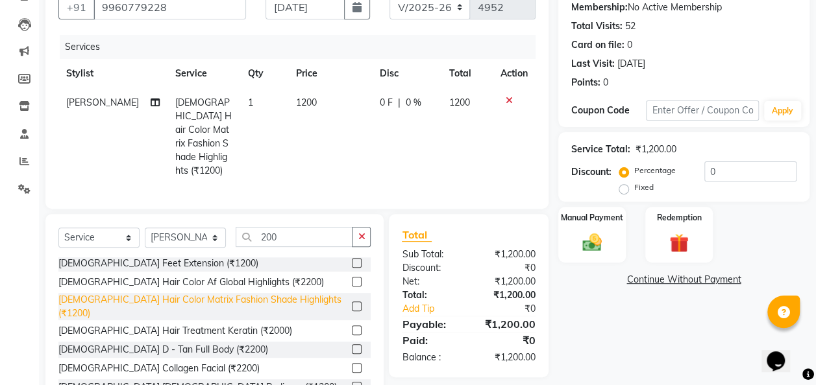
scroll to position [128, 0]
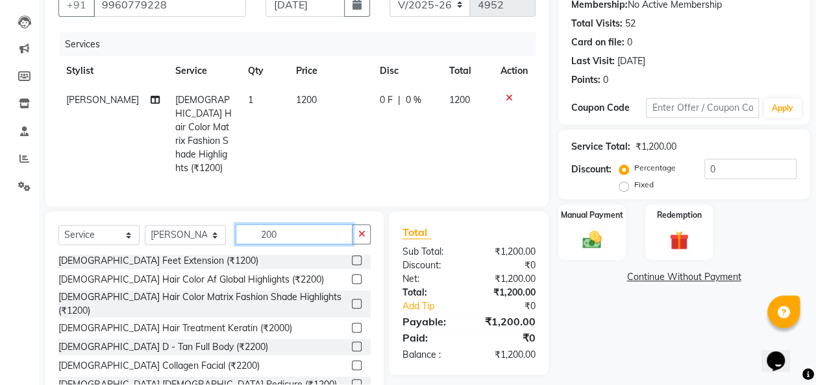
click at [287, 234] on input "200" at bounding box center [294, 235] width 117 height 20
type input "2"
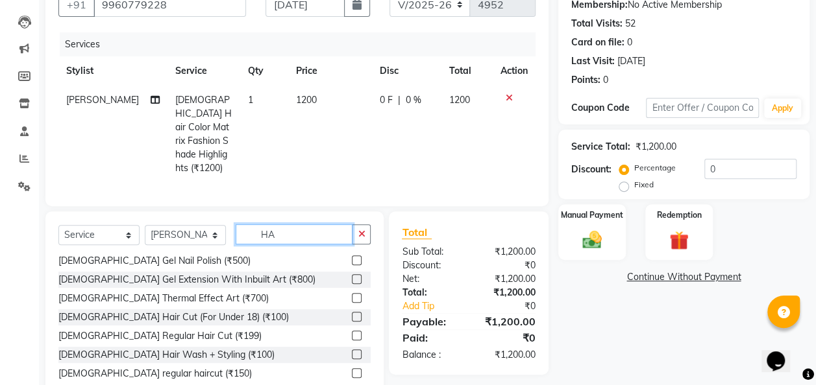
scroll to position [0, 0]
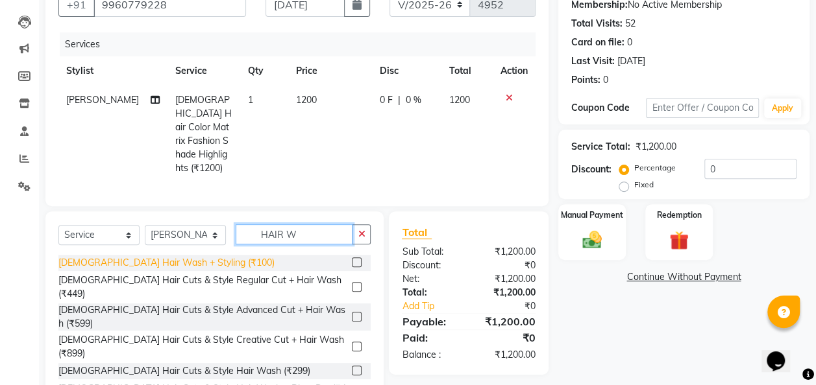
type input "HAIR W"
click at [193, 259] on div "[DEMOGRAPHIC_DATA] Hair Wash + Styling (₹100)" at bounding box center [166, 263] width 216 height 14
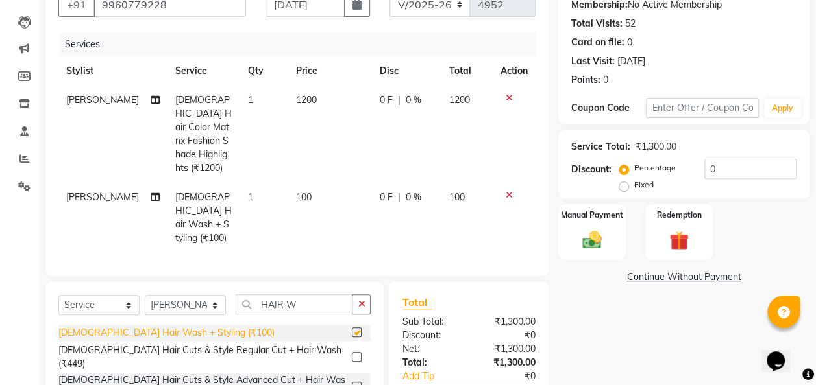
checkbox input "false"
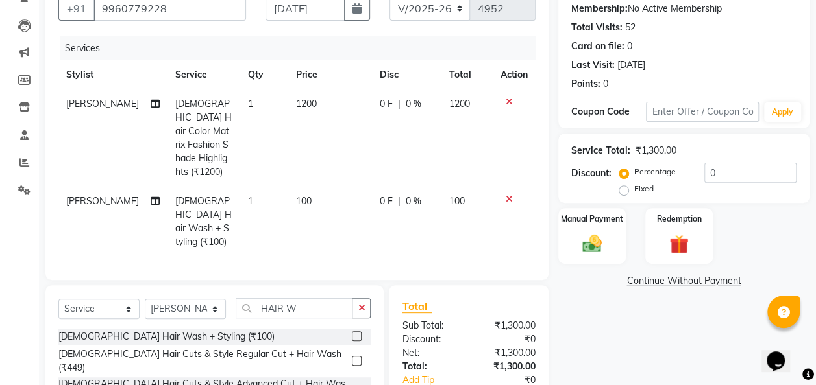
click at [506, 99] on icon at bounding box center [509, 101] width 7 height 9
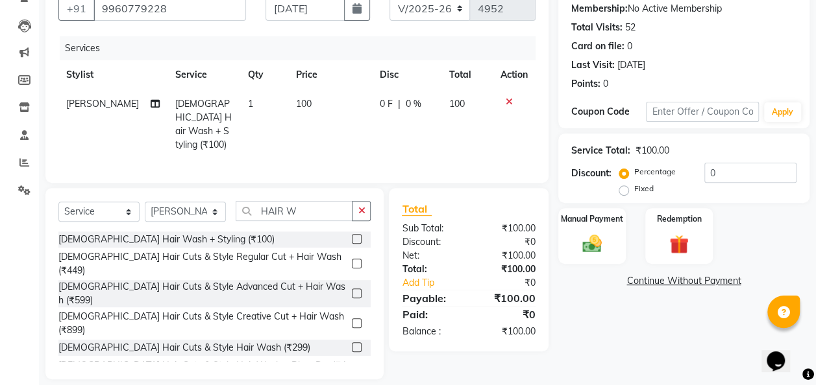
scroll to position [134, 0]
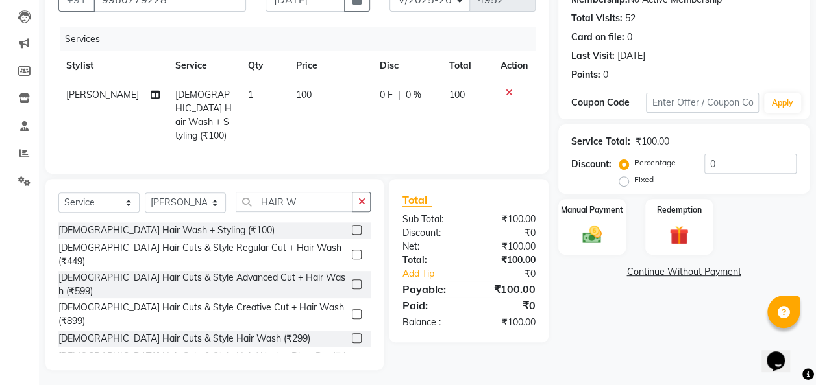
click at [312, 93] on td "100" at bounding box center [330, 115] width 84 height 70
select select "75183"
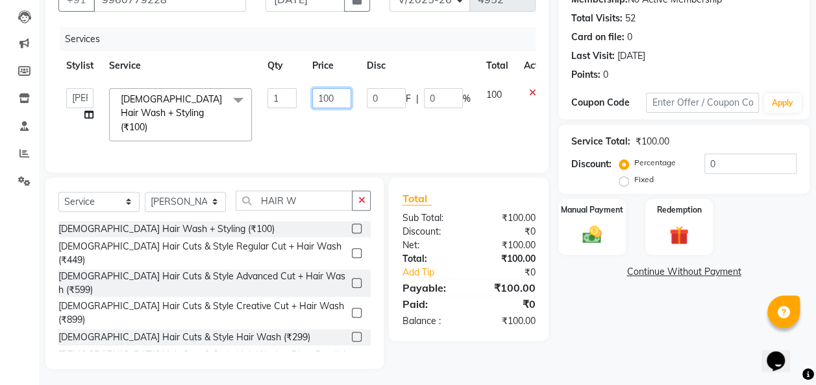
click at [337, 99] on input "100" at bounding box center [331, 98] width 39 height 20
type input "1"
type input "200"
click at [457, 128] on tr "[PERSON_NAME] [PERSON_NAME] [PERSON_NAME] [PERSON_NAME] [PERSON_NAME] Divya mam…" at bounding box center [308, 114] width 500 height 69
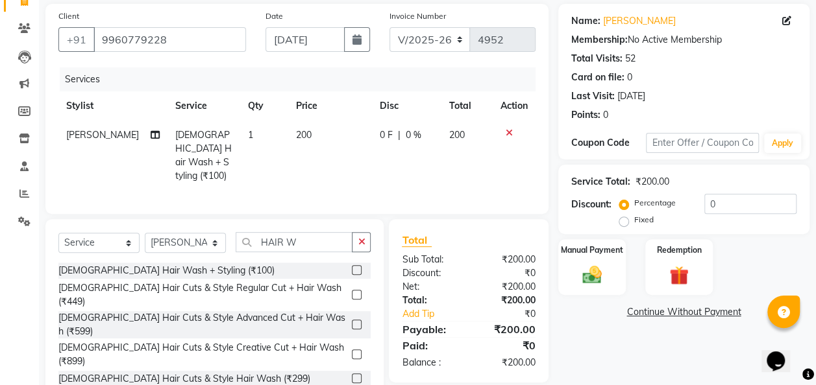
scroll to position [91, 0]
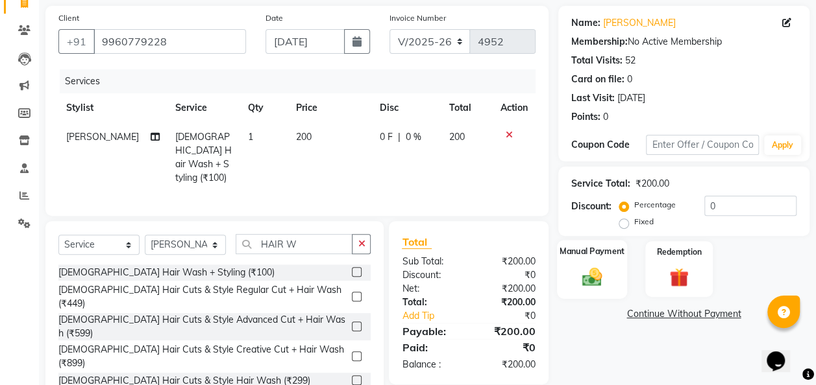
click at [596, 268] on img at bounding box center [592, 276] width 32 height 23
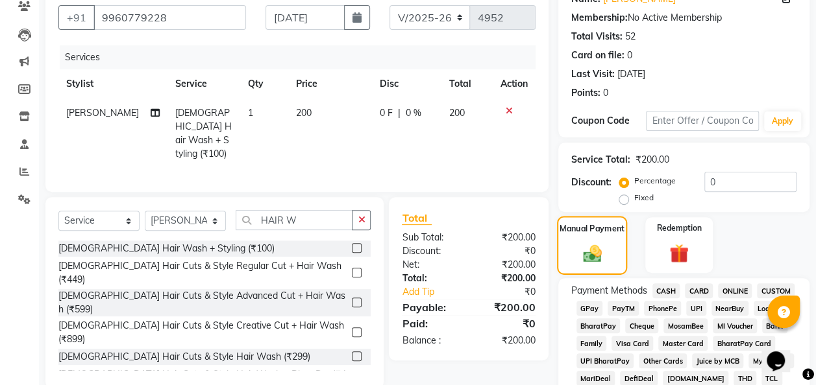
scroll to position [134, 0]
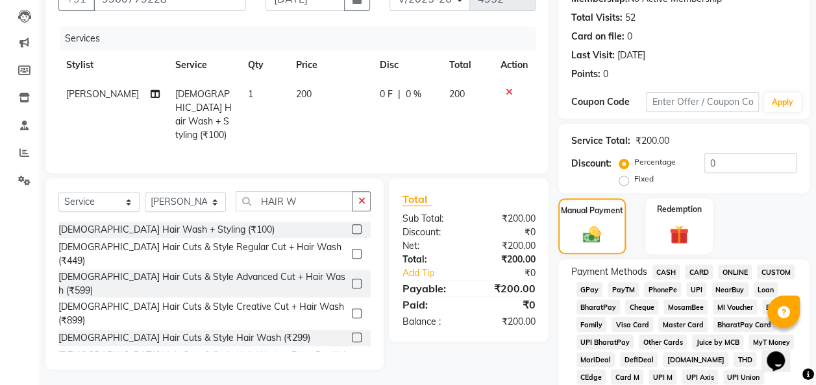
click at [593, 292] on span "GPay" at bounding box center [589, 289] width 27 height 15
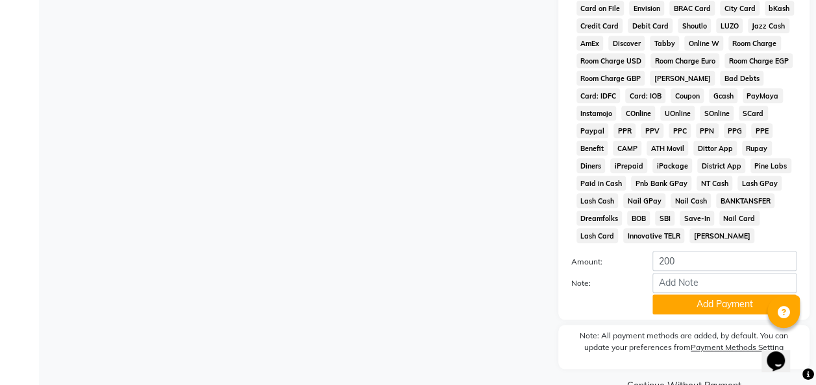
scroll to position [642, 0]
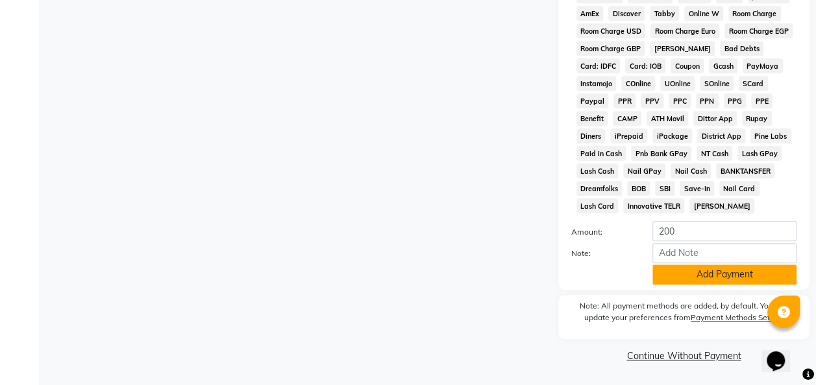
click at [707, 273] on button "Add Payment" at bounding box center [724, 275] width 144 height 20
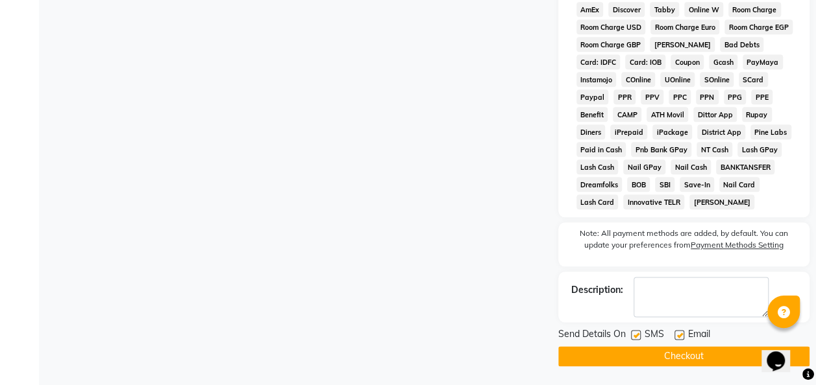
click at [636, 337] on label at bounding box center [636, 335] width 10 height 10
click at [636, 337] on input "checkbox" at bounding box center [635, 336] width 8 height 8
checkbox input "false"
click at [672, 360] on button "Checkout" at bounding box center [683, 357] width 251 height 20
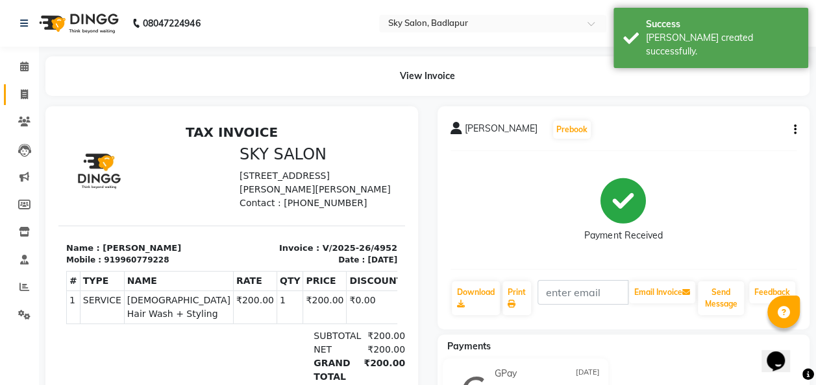
click at [23, 97] on icon at bounding box center [24, 95] width 7 height 10
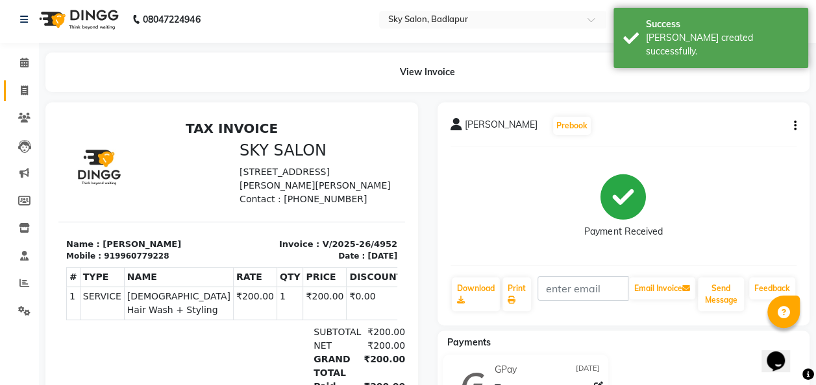
select select "6927"
select select "service"
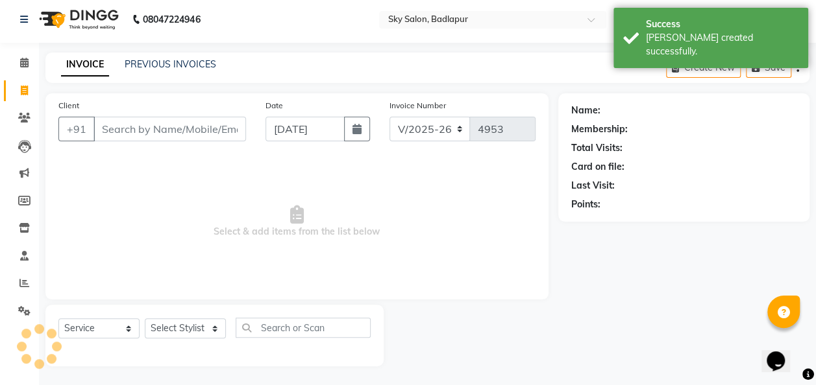
click at [109, 125] on input "Client" at bounding box center [169, 129] width 152 height 25
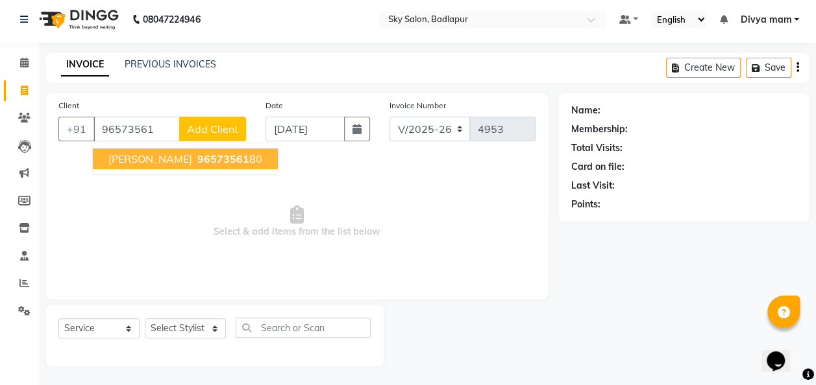
click at [202, 160] on span "96573561" at bounding box center [223, 158] width 52 height 13
type input "9657356180"
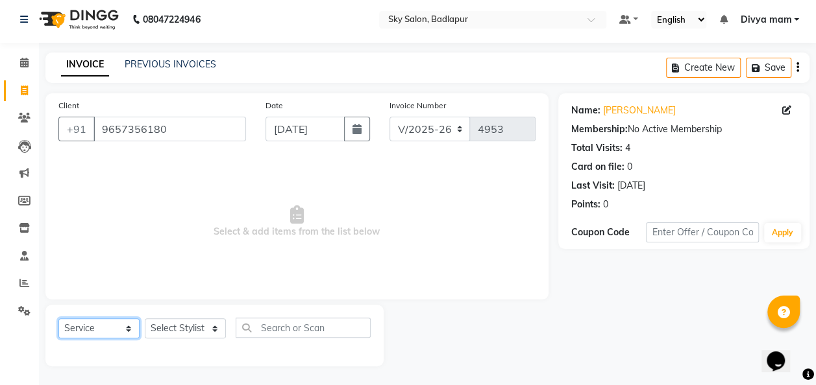
click at [128, 329] on select "Select Service Product Membership Package Voucher Prepaid Gift Card" at bounding box center [98, 329] width 81 height 20
click at [219, 326] on select "Select Stylist [PERSON_NAME] [PERSON_NAME] [PERSON_NAME] [PERSON_NAME] [PERSON_…" at bounding box center [185, 329] width 81 height 20
select select "54795"
click at [145, 319] on select "Select Stylist [PERSON_NAME] [PERSON_NAME] [PERSON_NAME] [PERSON_NAME] [PERSON_…" at bounding box center [185, 329] width 81 height 20
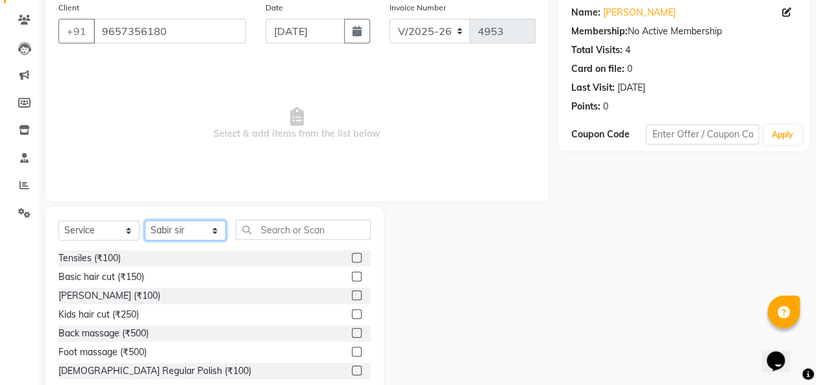
scroll to position [103, 0]
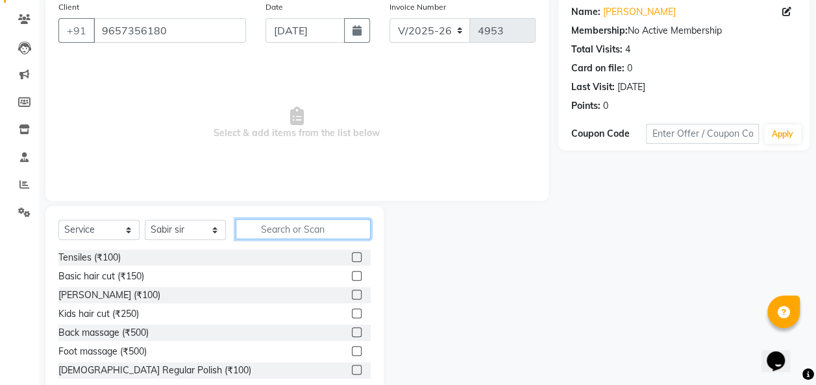
click at [265, 229] on input "text" at bounding box center [303, 229] width 135 height 20
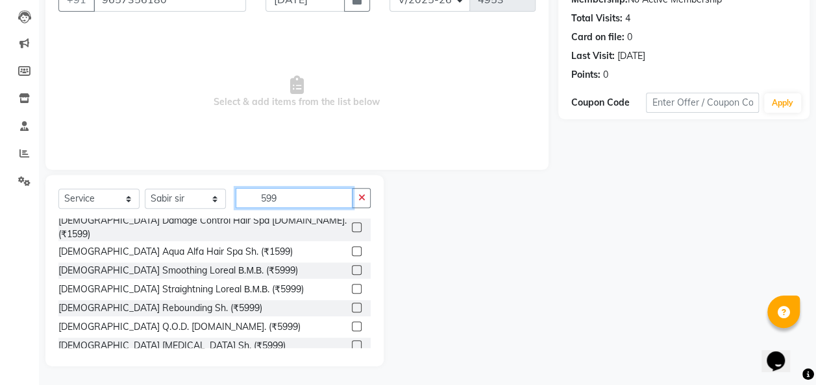
scroll to position [152, 0]
type input "599"
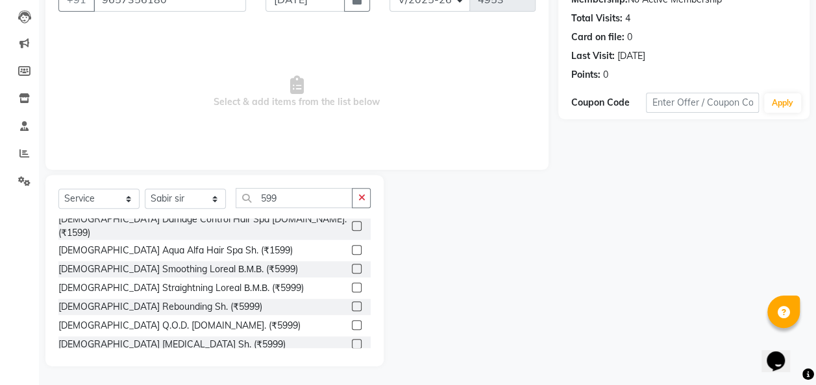
click at [352, 364] on label at bounding box center [357, 369] width 10 height 10
click at [352, 365] on input "checkbox" at bounding box center [356, 369] width 8 height 8
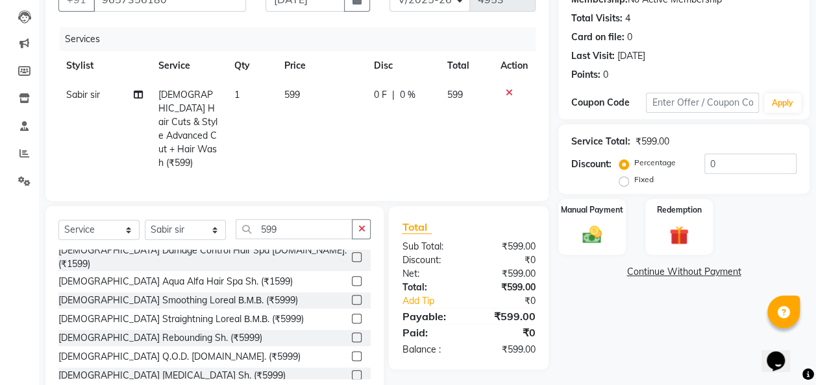
checkbox input "false"
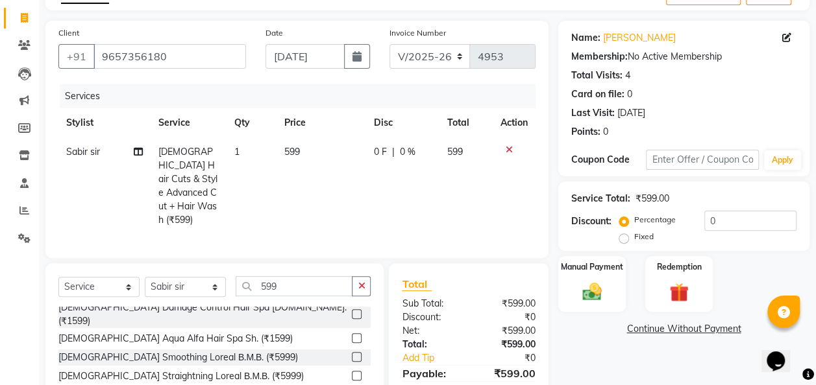
scroll to position [78, 0]
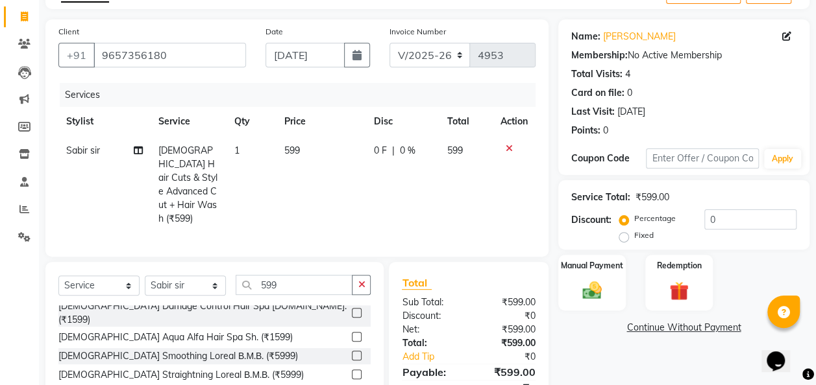
click at [634, 238] on label "Fixed" at bounding box center [643, 236] width 19 height 12
click at [628, 238] on input "Fixed" at bounding box center [626, 235] width 9 height 9
radio input "true"
click at [724, 223] on input "0" at bounding box center [750, 220] width 92 height 20
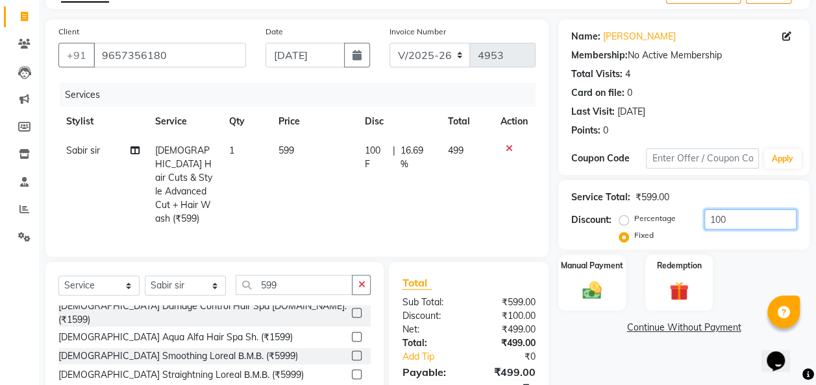
type input "100"
click at [500, 177] on td at bounding box center [514, 184] width 43 height 97
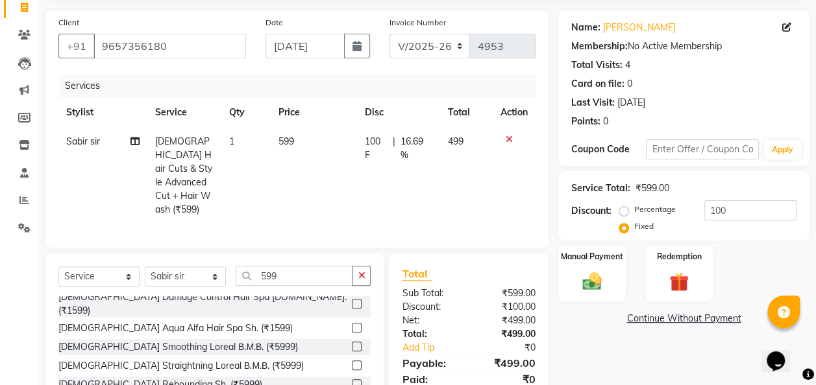
scroll to position [90, 0]
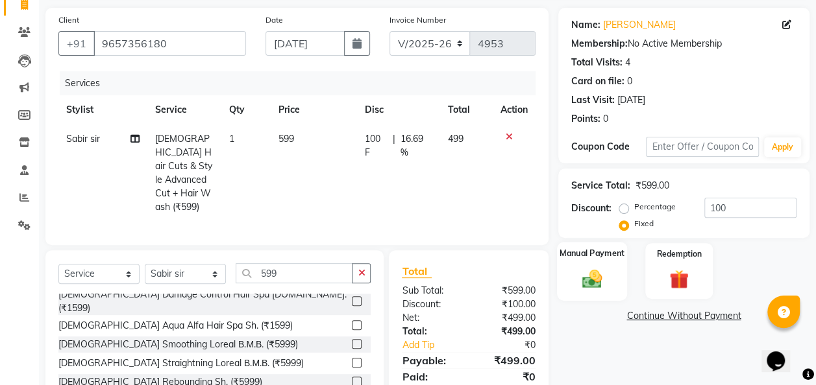
click at [585, 275] on img at bounding box center [592, 278] width 32 height 23
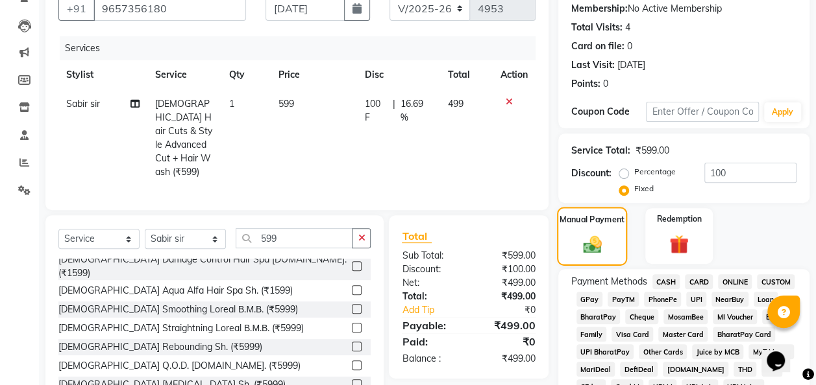
scroll to position [140, 0]
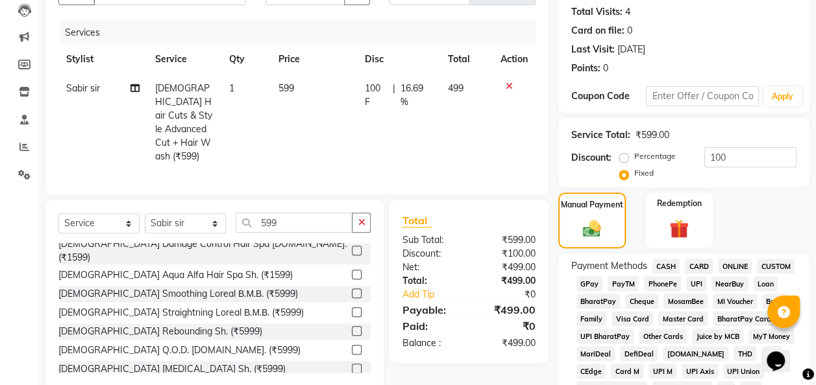
click at [591, 284] on span "GPay" at bounding box center [589, 283] width 27 height 15
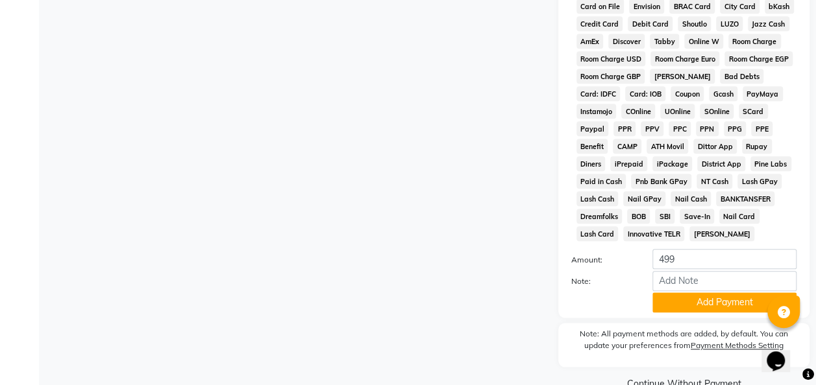
scroll to position [642, 0]
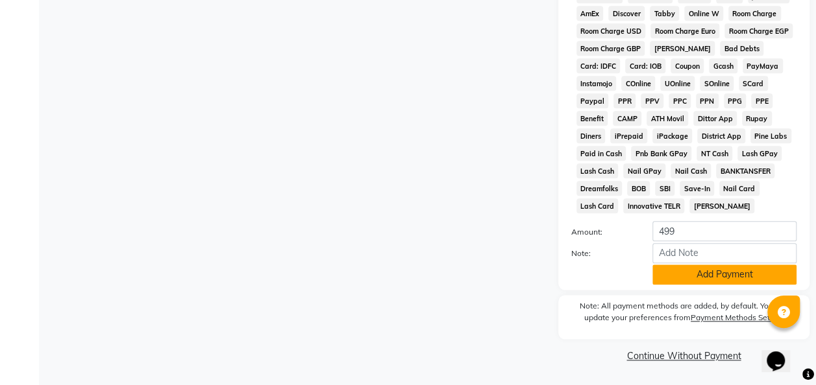
click at [725, 276] on button "Add Payment" at bounding box center [724, 275] width 144 height 20
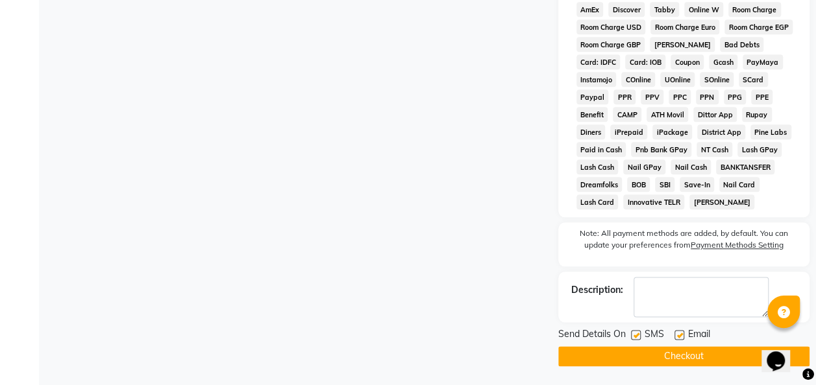
click at [636, 339] on label at bounding box center [636, 335] width 10 height 10
click at [636, 339] on input "checkbox" at bounding box center [635, 336] width 8 height 8
checkbox input "false"
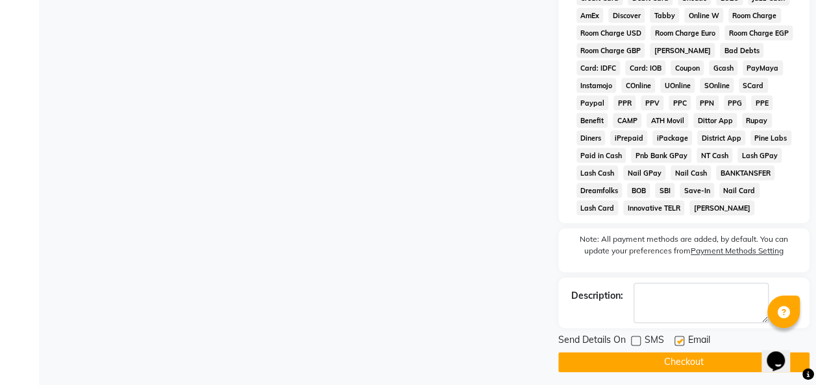
scroll to position [646, 0]
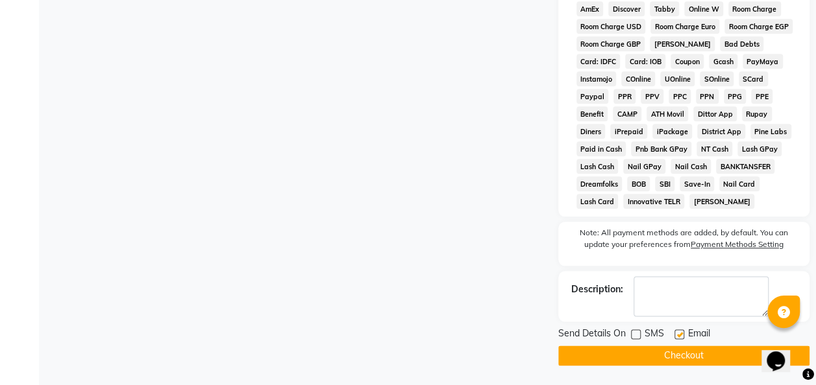
click at [678, 362] on button "Checkout" at bounding box center [683, 356] width 251 height 20
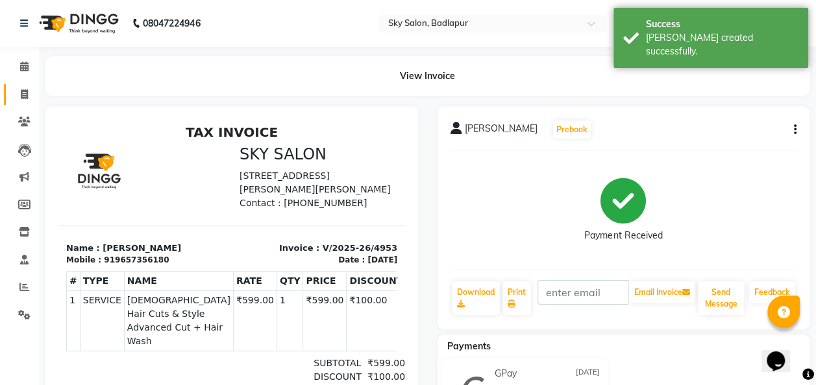
click at [27, 91] on icon at bounding box center [24, 95] width 7 height 10
select select "6927"
select select "service"
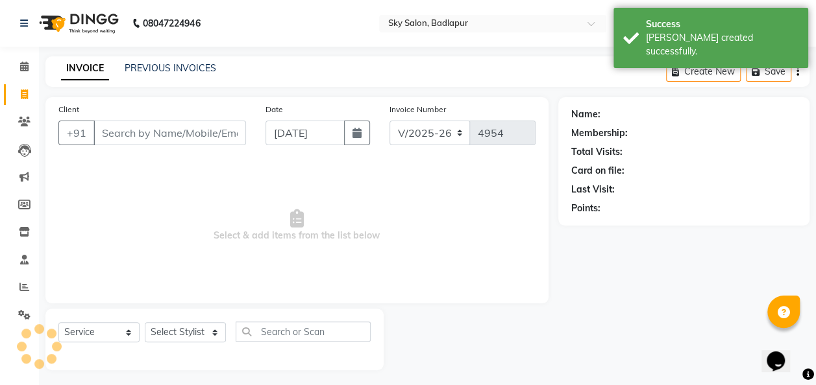
scroll to position [4, 0]
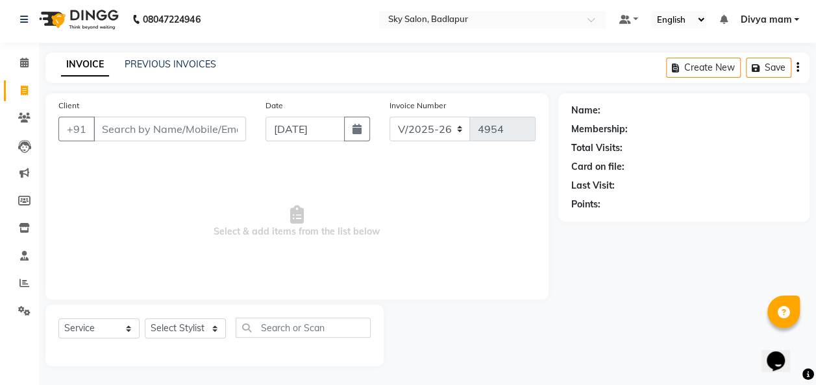
click at [494, 335] on div at bounding box center [471, 336] width 174 height 62
click at [645, 227] on div "Name: Membership: Total Visits: Card on file: Last Visit: Points:" at bounding box center [688, 229] width 261 height 273
click at [169, 127] on input "Client" at bounding box center [169, 129] width 152 height 25
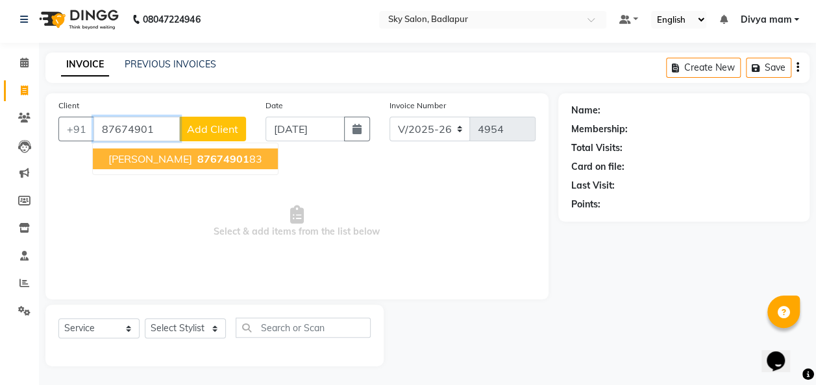
click at [197, 162] on span "87674901" at bounding box center [223, 158] width 52 height 13
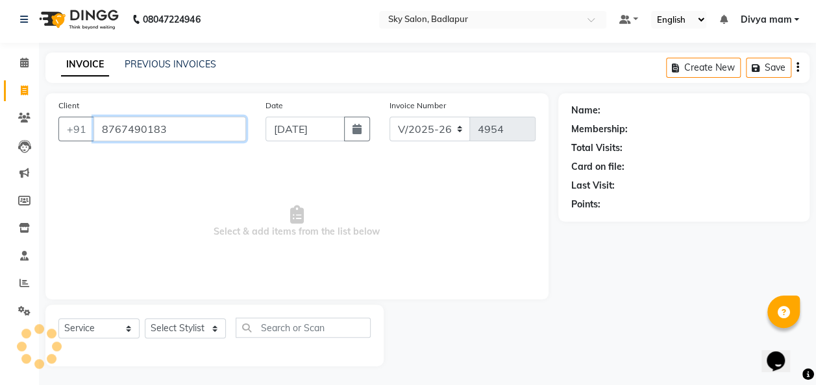
type input "8767490183"
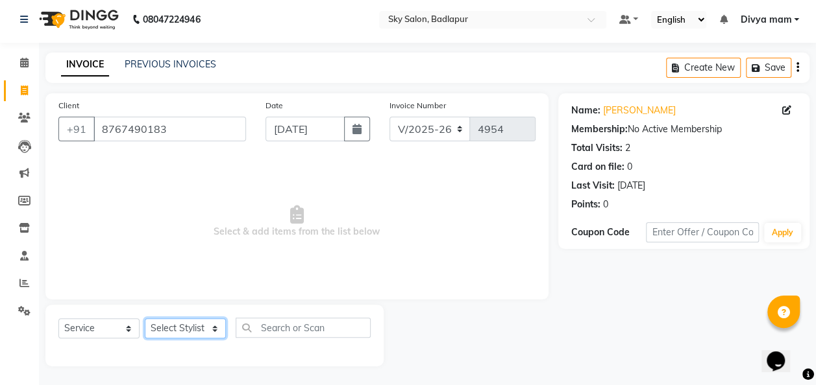
click at [193, 332] on select "Select Stylist [PERSON_NAME] [PERSON_NAME] [PERSON_NAME] [PERSON_NAME] [PERSON_…" at bounding box center [185, 329] width 81 height 20
select select "66825"
click at [145, 319] on select "Select Stylist [PERSON_NAME] [PERSON_NAME] [PERSON_NAME] [PERSON_NAME] [PERSON_…" at bounding box center [185, 329] width 81 height 20
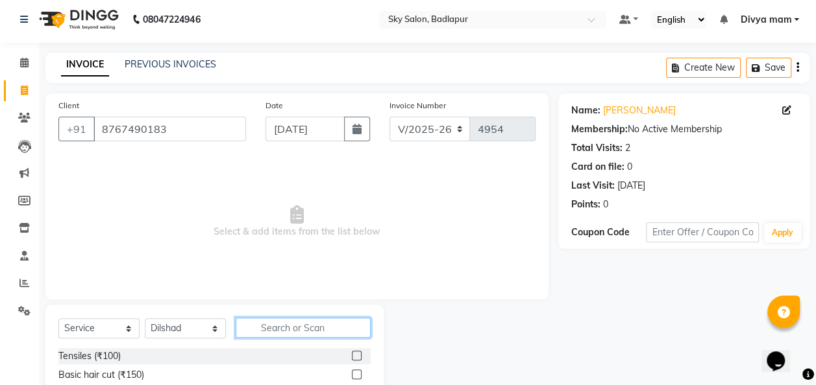
click at [315, 324] on input "text" at bounding box center [303, 328] width 135 height 20
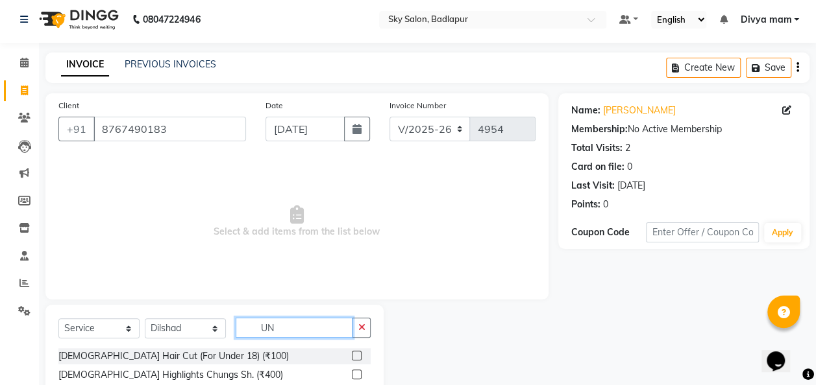
type input "UN"
click at [352, 355] on label at bounding box center [357, 356] width 10 height 10
click at [352, 355] on input "checkbox" at bounding box center [356, 356] width 8 height 8
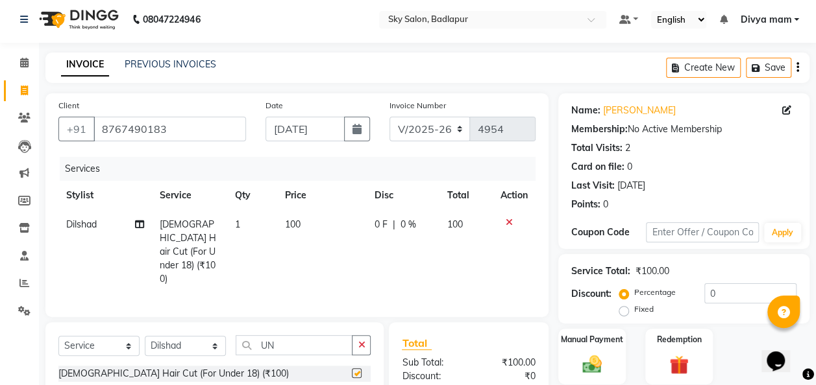
checkbox input "false"
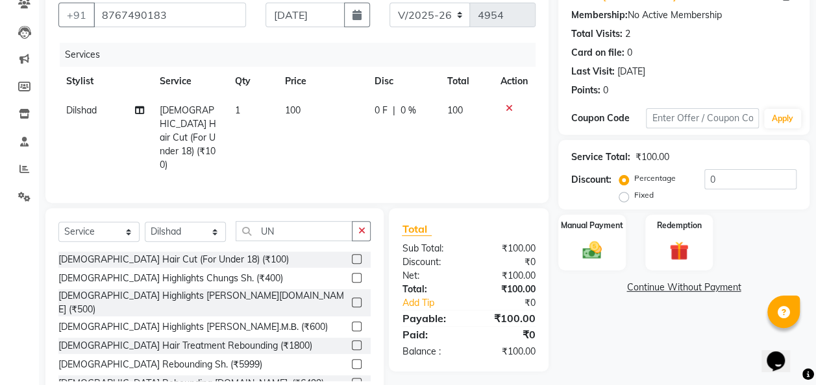
scroll to position [134, 0]
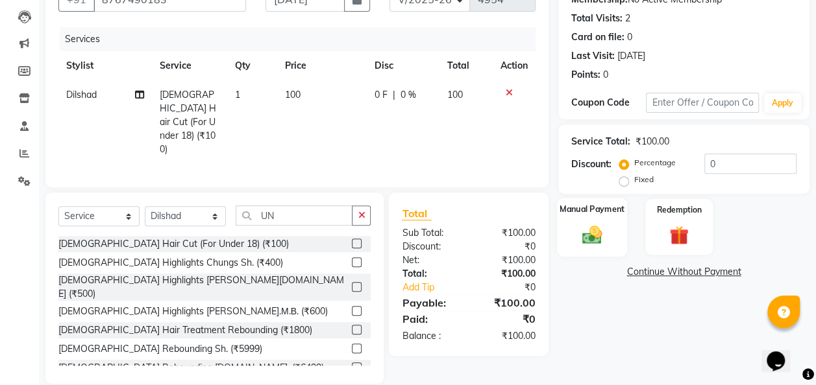
click at [596, 207] on label "Manual Payment" at bounding box center [591, 209] width 65 height 12
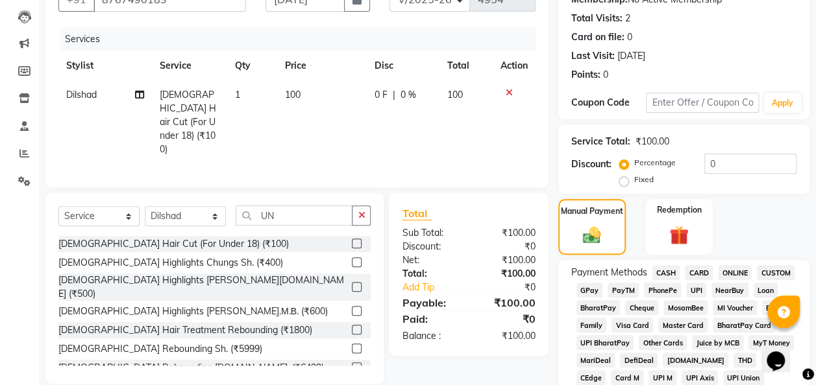
click at [591, 291] on span "GPay" at bounding box center [589, 290] width 27 height 15
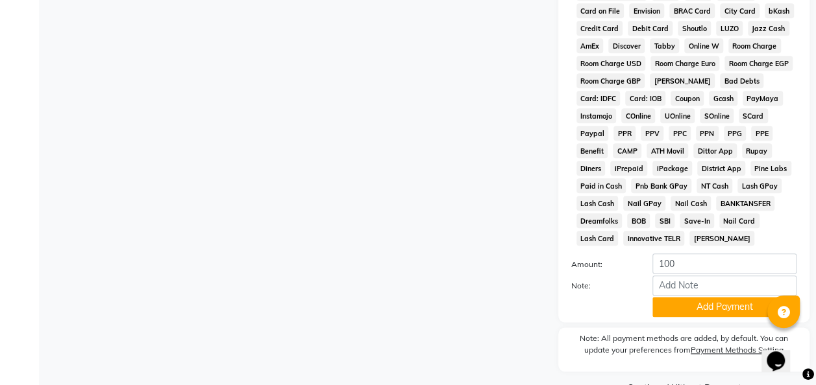
scroll to position [642, 0]
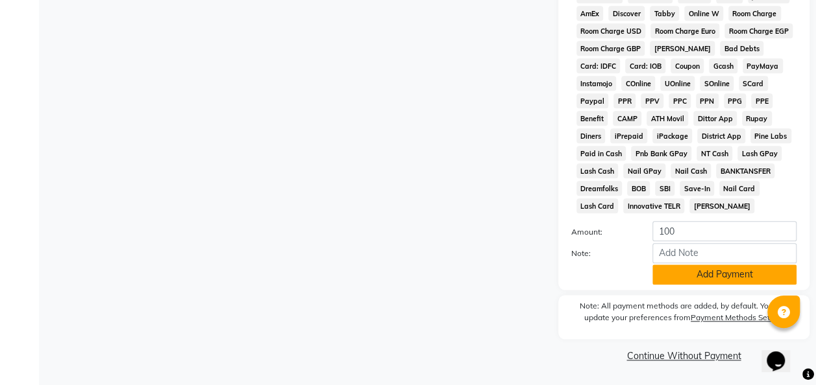
click at [700, 275] on button "Add Payment" at bounding box center [724, 275] width 144 height 20
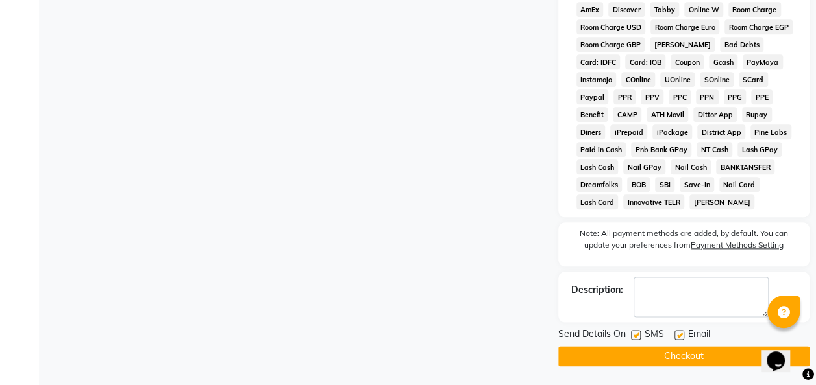
click at [636, 339] on label at bounding box center [636, 335] width 10 height 10
click at [636, 339] on input "checkbox" at bounding box center [635, 336] width 8 height 8
checkbox input "false"
click at [662, 354] on button "Checkout" at bounding box center [683, 357] width 251 height 20
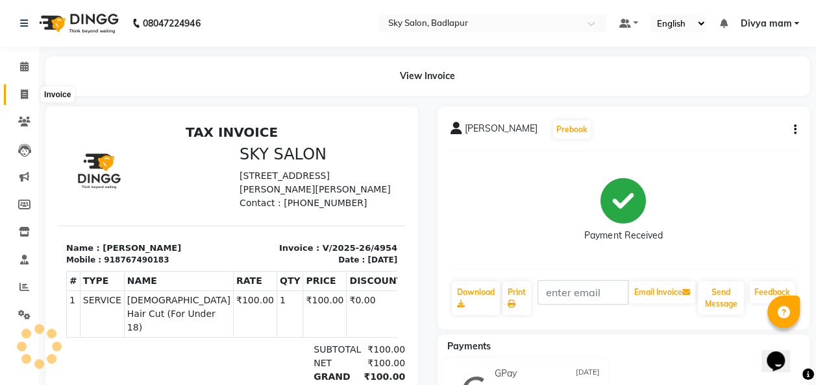
click at [16, 93] on span at bounding box center [24, 95] width 23 height 15
select select "service"
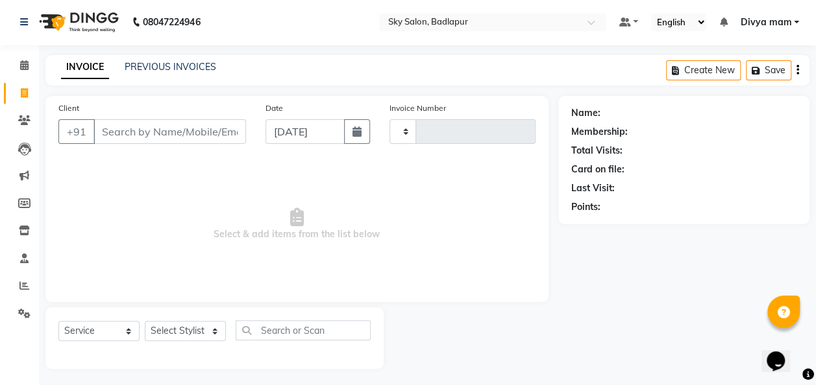
scroll to position [4, 0]
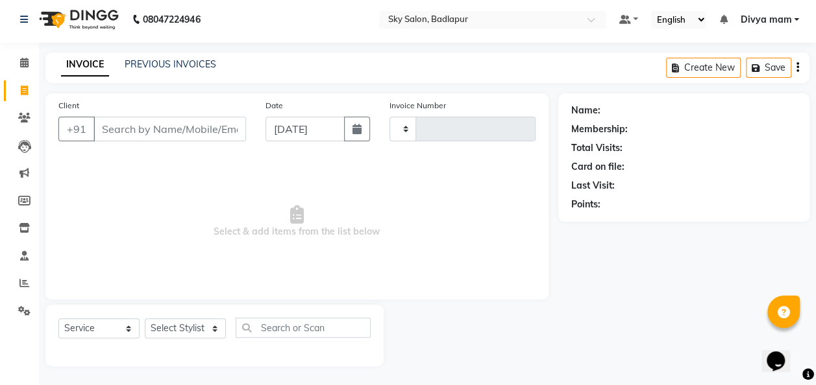
type input "4955"
select select "6927"
